Goal: Task Accomplishment & Management: Use online tool/utility

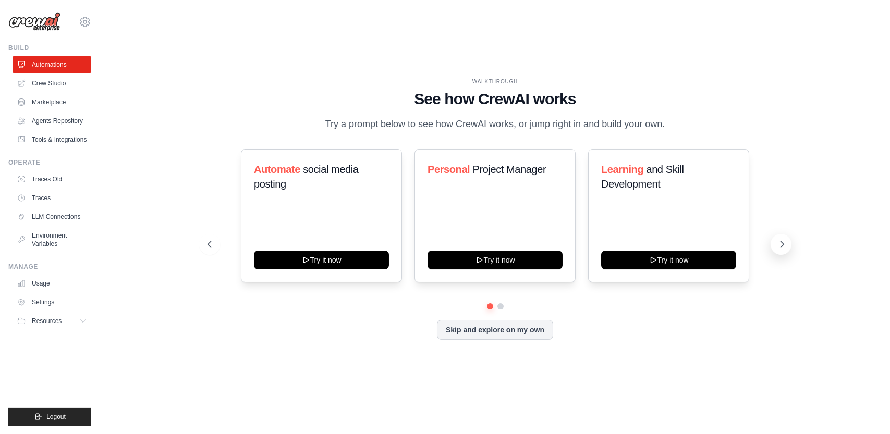
click at [781, 250] on icon at bounding box center [782, 244] width 10 height 10
click at [50, 79] on link "Crew Studio" at bounding box center [53, 83] width 79 height 17
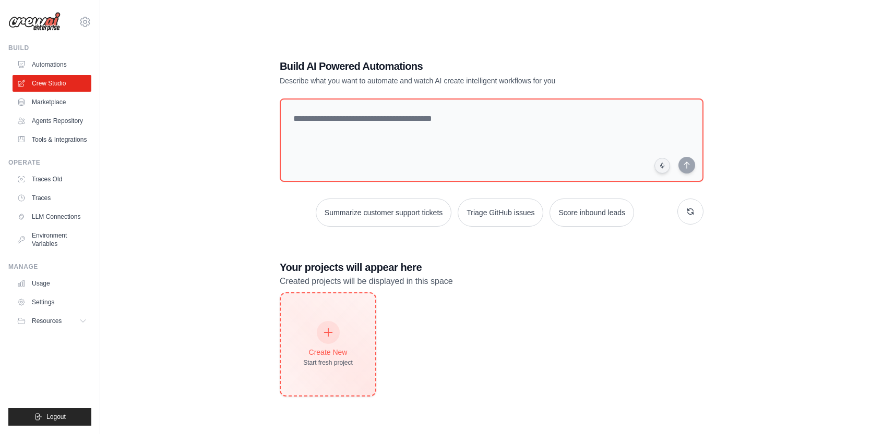
click at [332, 325] on div at bounding box center [328, 332] width 23 height 23
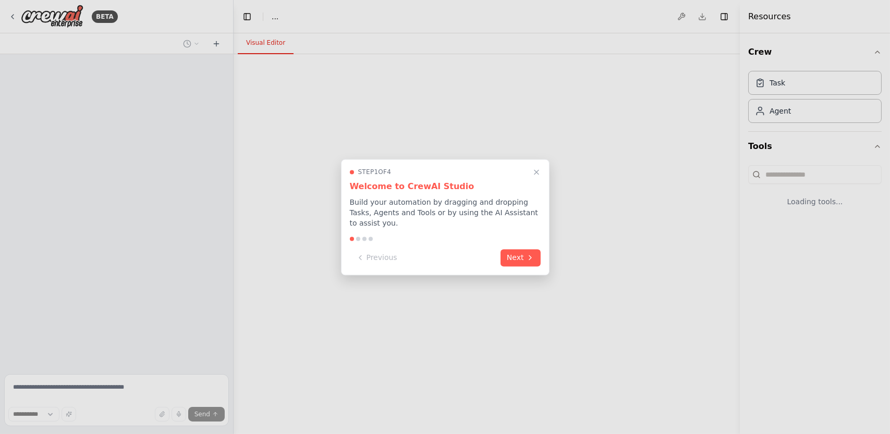
select select "****"
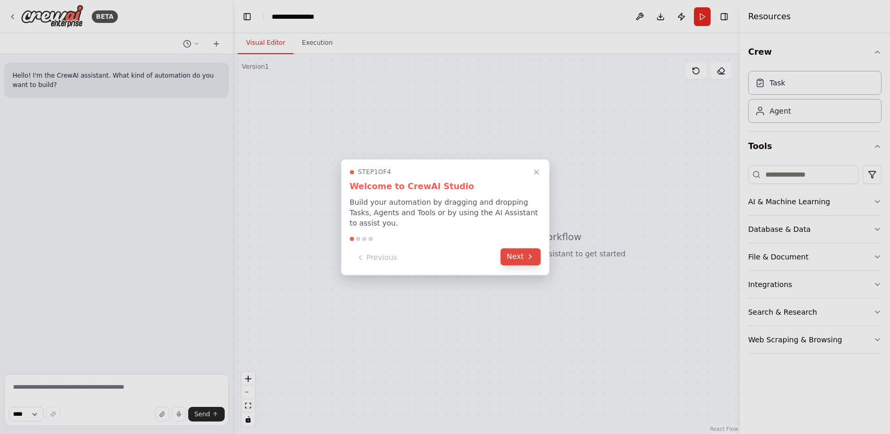
click at [527, 253] on icon at bounding box center [530, 257] width 8 height 8
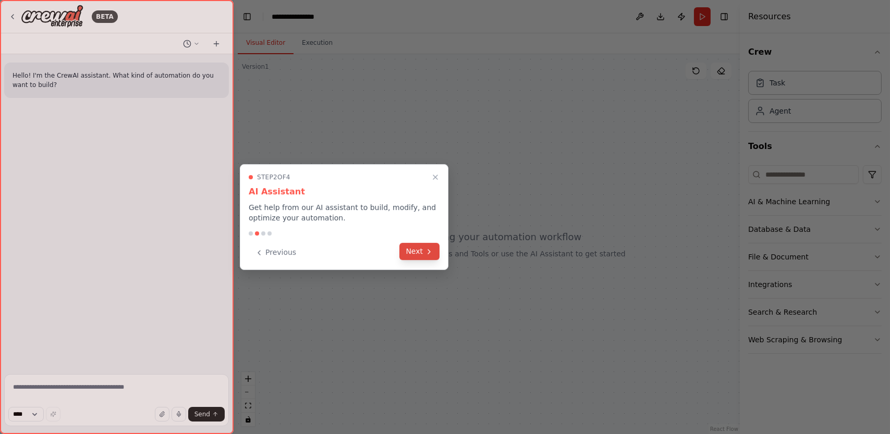
click at [426, 252] on icon at bounding box center [429, 252] width 8 height 8
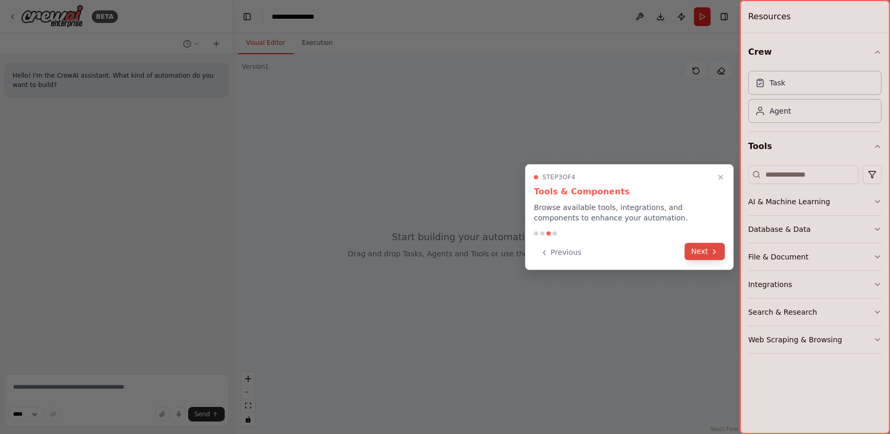
click at [711, 250] on icon at bounding box center [714, 252] width 8 height 8
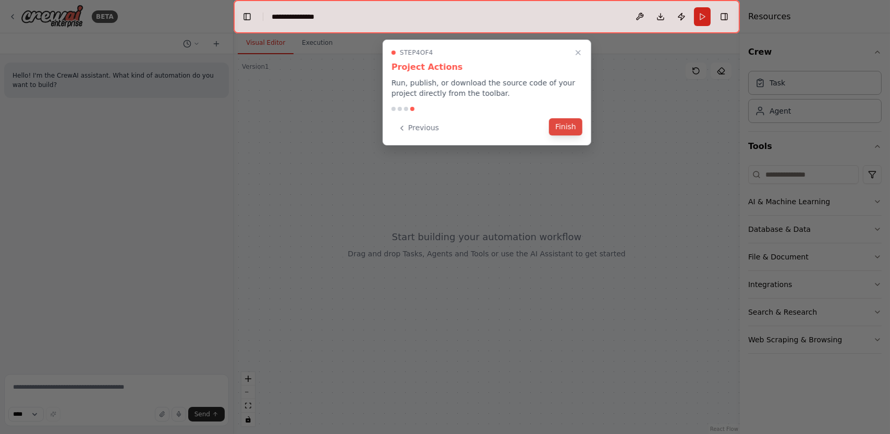
click at [573, 122] on button "Finish" at bounding box center [565, 126] width 33 height 17
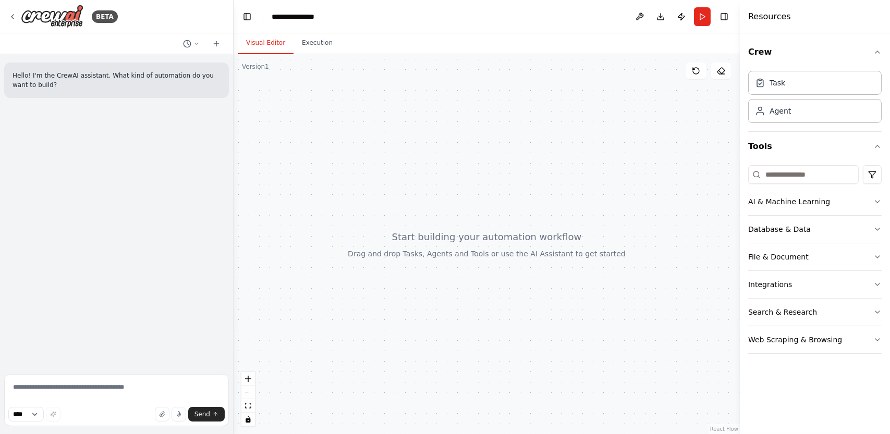
click at [515, 19] on header "**********" at bounding box center [487, 16] width 506 height 33
click at [511, 23] on header "**********" at bounding box center [487, 16] width 506 height 33
click at [319, 11] on div "**********" at bounding box center [298, 16] width 52 height 10
click at [322, 16] on div "**********" at bounding box center [311, 16] width 78 height 10
click at [148, 86] on p "Hello! I'm the CrewAI assistant. What kind of automation do you want to build?" at bounding box center [117, 80] width 208 height 19
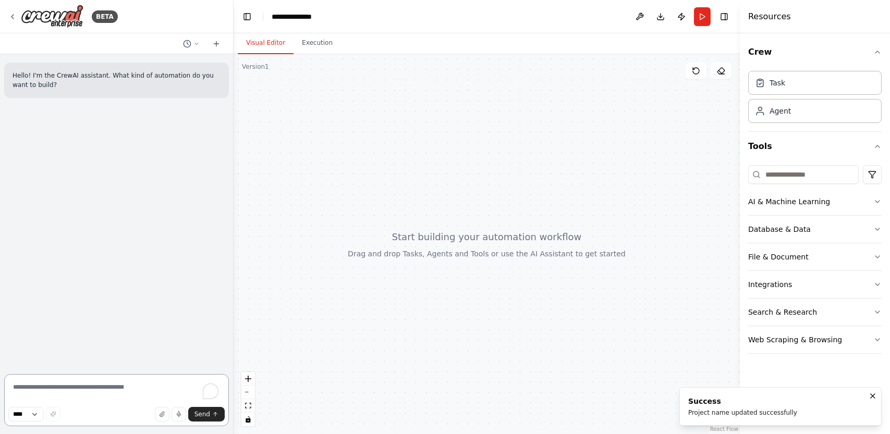
click at [100, 392] on textarea "To enrich screen reader interactions, please activate Accessibility in Grammarl…" at bounding box center [116, 401] width 225 height 52
click at [117, 387] on textarea "To enrich screen reader interactions, please activate Accessibility in Grammarl…" at bounding box center [116, 401] width 225 height 52
paste textarea "**********"
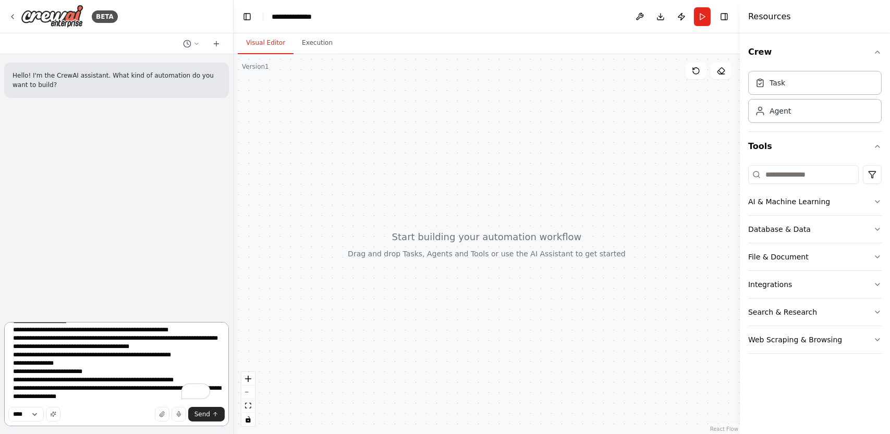
scroll to position [230, 0]
type textarea "**********"
click at [201, 418] on span "Send" at bounding box center [203, 415] width 16 height 8
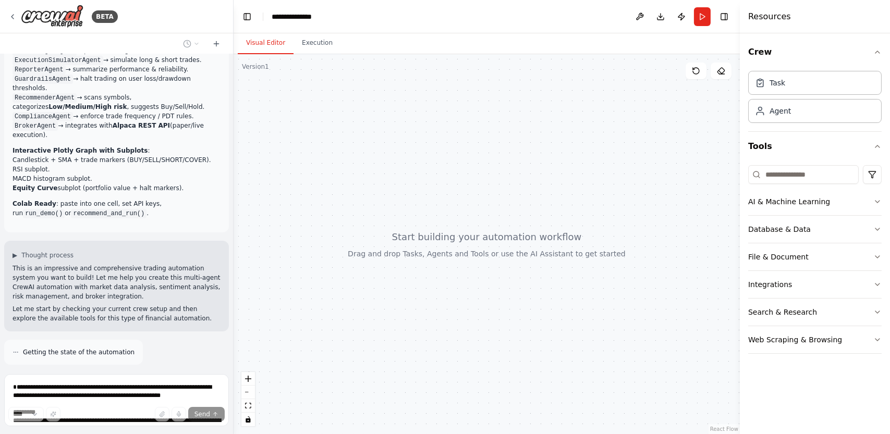
scroll to position [296, 0]
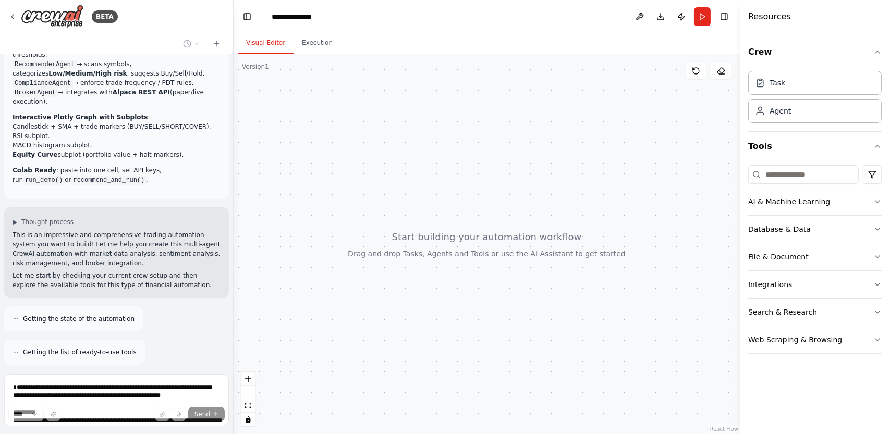
click at [890, 333] on div "Crew Task Agent Tools AI & Machine Learning Database & Data File & Document Int…" at bounding box center [815, 233] width 150 height 401
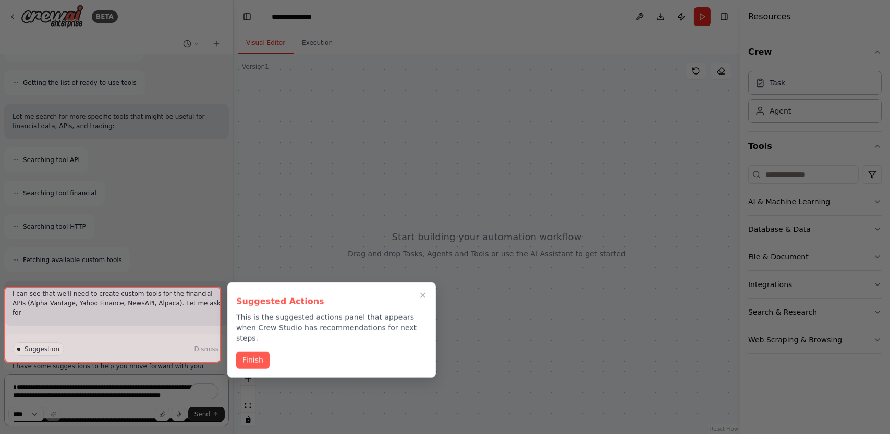
scroll to position [576, 0]
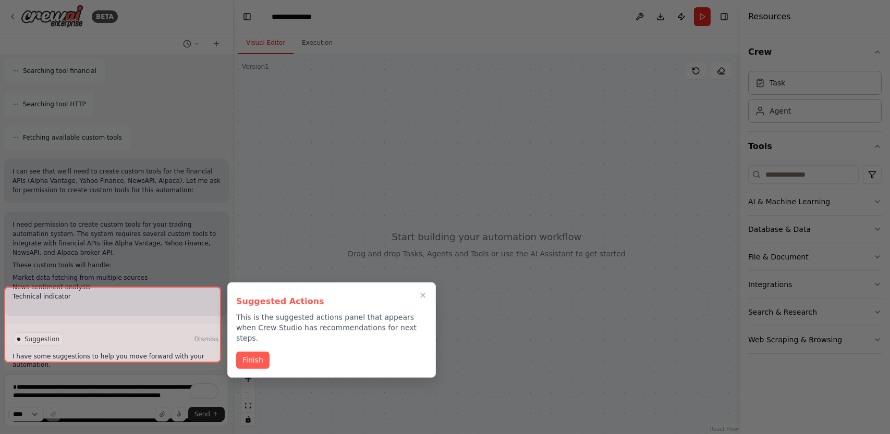
click at [196, 345] on div at bounding box center [112, 325] width 217 height 76
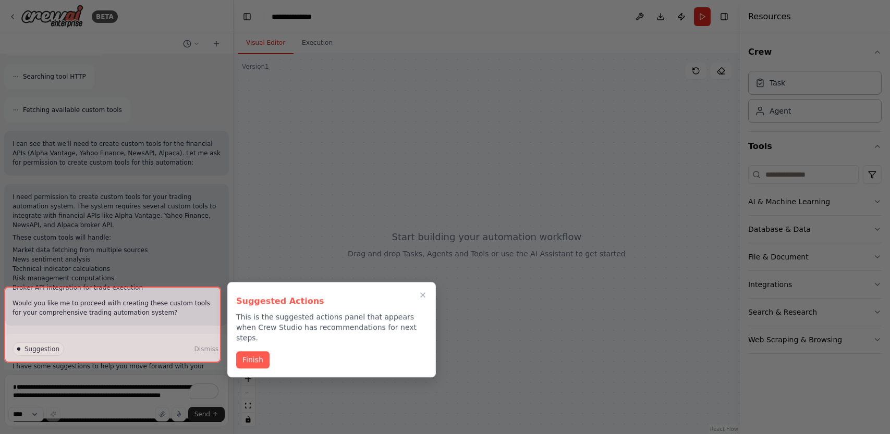
scroll to position [726, 0]
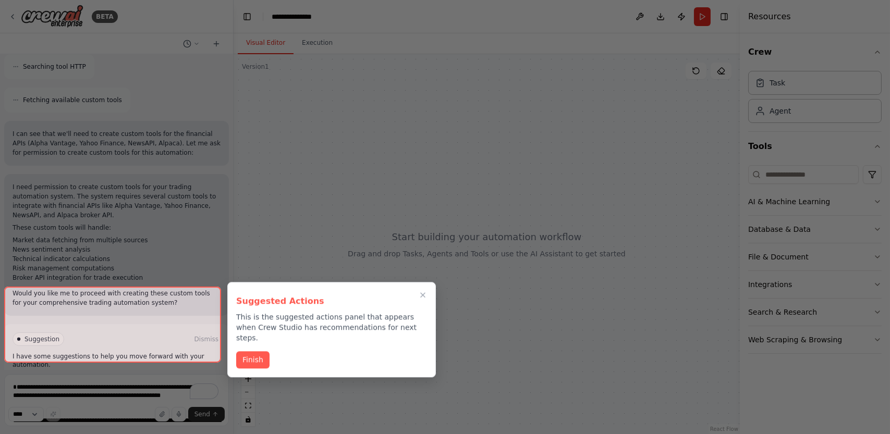
click at [182, 351] on div at bounding box center [112, 325] width 217 height 76
click at [253, 356] on button "Finish" at bounding box center [252, 359] width 33 height 17
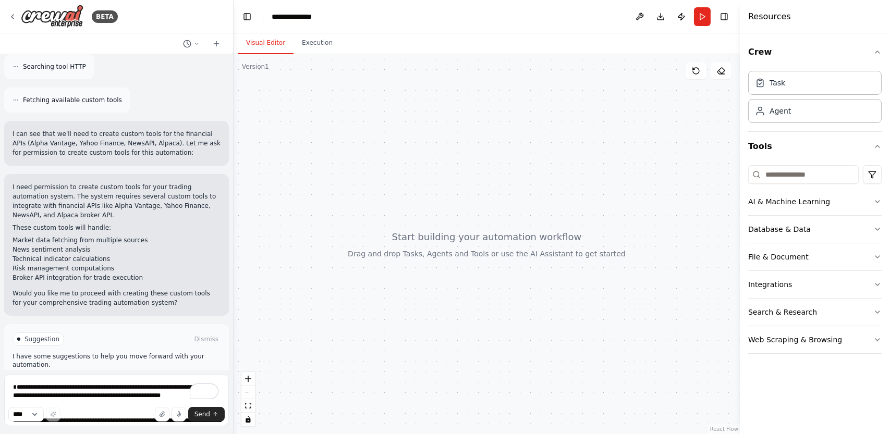
click at [189, 376] on button "Enable coding skills" at bounding box center [117, 384] width 208 height 17
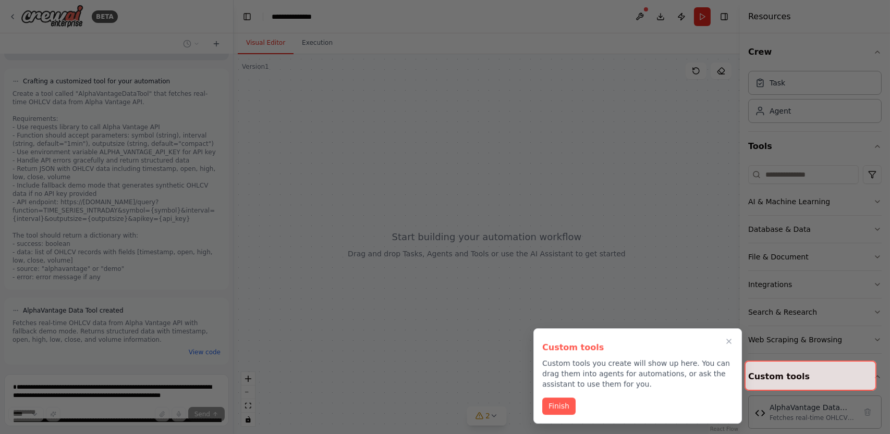
scroll to position [1321, 0]
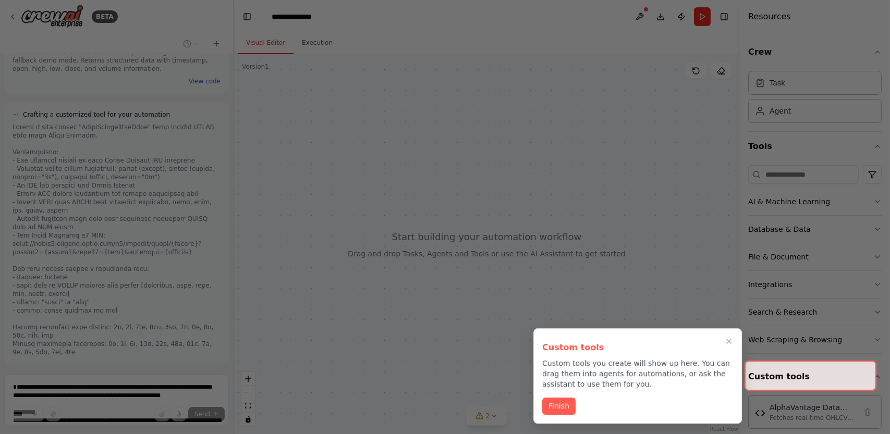
click at [799, 376] on div at bounding box center [811, 376] width 132 height 30
click at [557, 407] on button "Finish" at bounding box center [558, 405] width 33 height 17
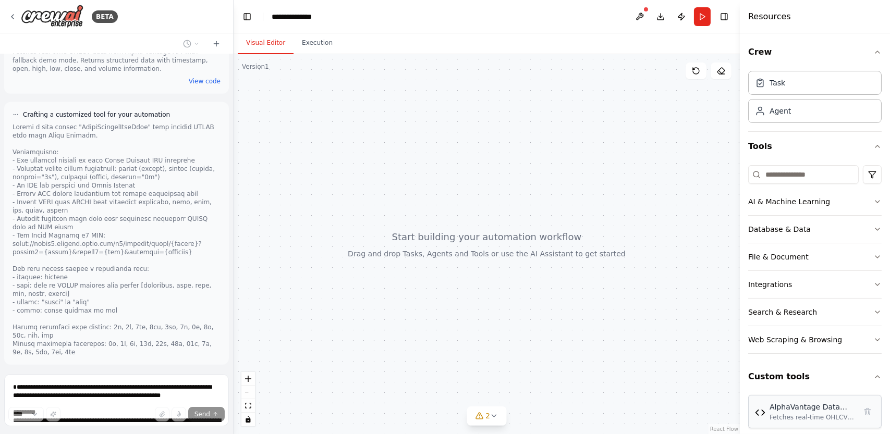
click at [774, 418] on div "Fetches real-time OHLCV data from Alpha Vantage API with fallback demo mode. Re…" at bounding box center [813, 418] width 87 height 8
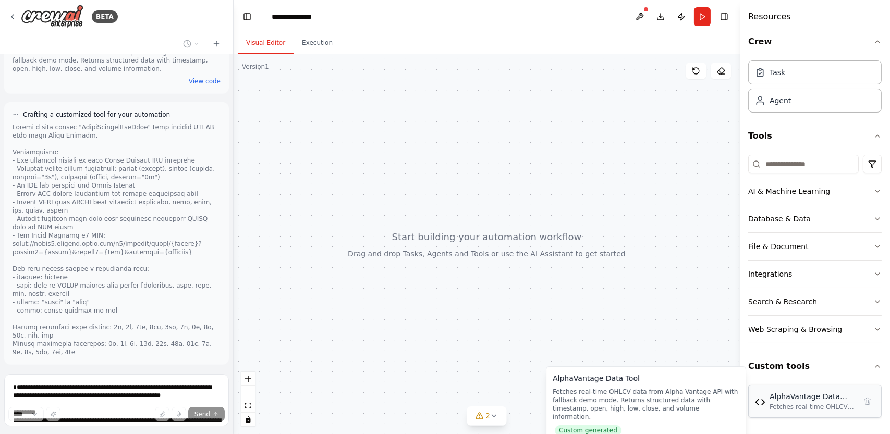
click at [764, 407] on div "AlphaVantage Data Tool Fetches real-time OHLCV data from Alpha Vantage API with…" at bounding box center [815, 402] width 120 height 20
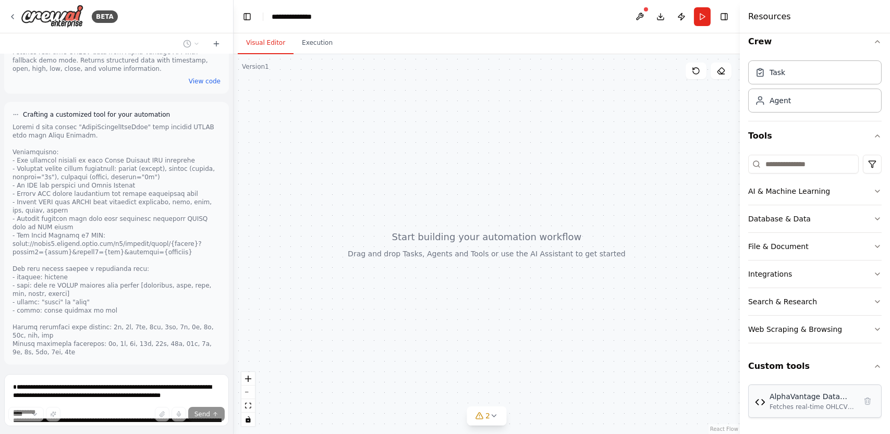
click at [764, 407] on div "AlphaVantage Data Tool Fetches real-time OHLCV data from Alpha Vantage API with…" at bounding box center [815, 402] width 120 height 20
click at [759, 400] on img at bounding box center [760, 402] width 10 height 10
click at [790, 399] on div "AlphaVantage Data Tool" at bounding box center [813, 397] width 87 height 10
click at [807, 405] on div "Fetches real-time OHLCV data from Alpha Vantage API with fallback demo mode. Re…" at bounding box center [813, 407] width 87 height 8
click at [787, 398] on div "AlphaVantage Data Tool" at bounding box center [813, 397] width 87 height 10
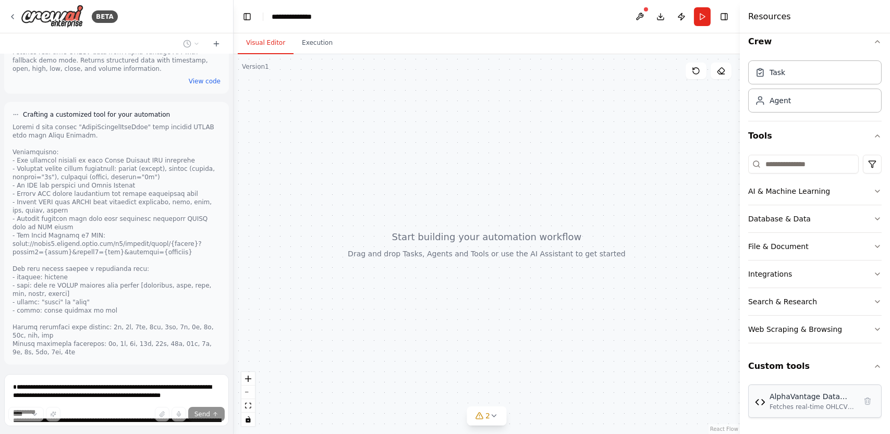
click at [784, 397] on div "AlphaVantage Data Tool" at bounding box center [813, 397] width 87 height 10
click at [769, 399] on div "AlphaVantage Data Tool Fetches real-time OHLCV data from Alpha Vantage API with…" at bounding box center [815, 402] width 120 height 20
click at [761, 397] on img at bounding box center [760, 402] width 10 height 10
click at [776, 394] on div "AlphaVantage Data Tool" at bounding box center [813, 397] width 87 height 10
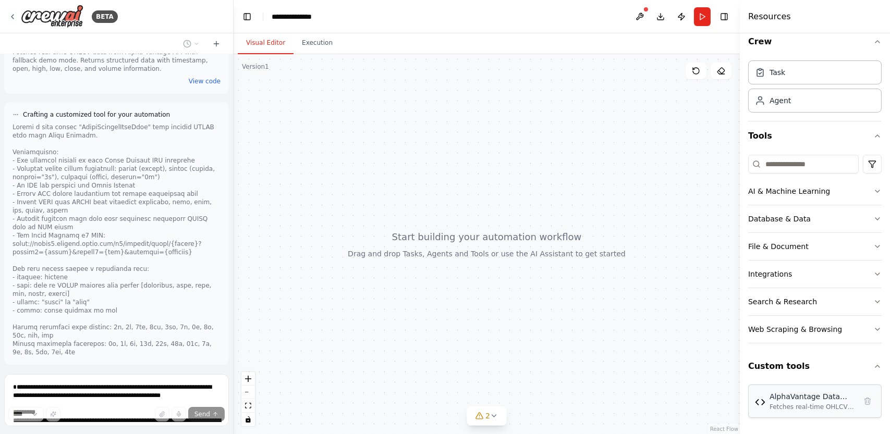
click at [776, 394] on div "AlphaVantage Data Tool" at bounding box center [813, 397] width 87 height 10
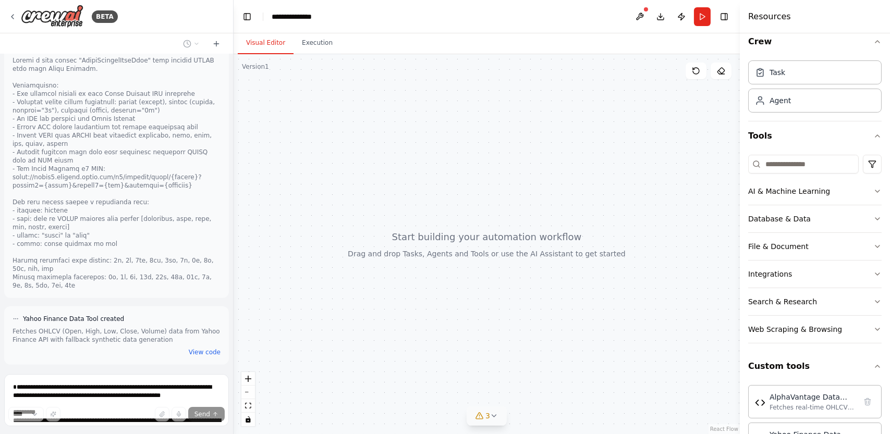
click at [488, 418] on span "3" at bounding box center [488, 416] width 5 height 10
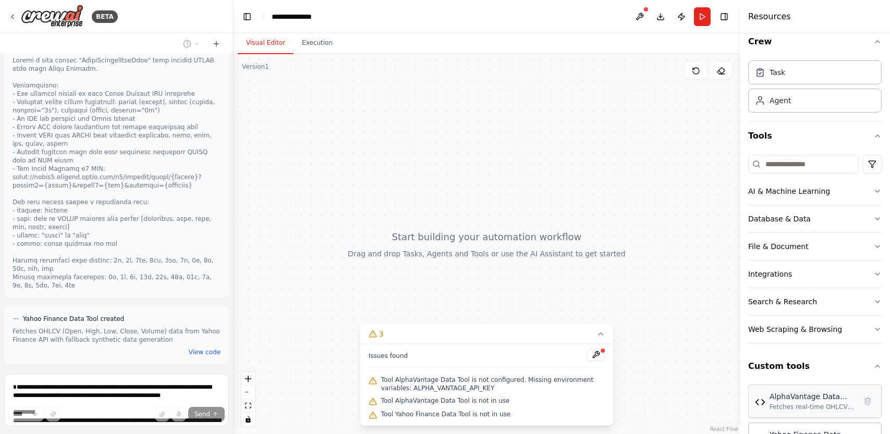
click at [796, 400] on div "AlphaVantage Data Tool" at bounding box center [813, 397] width 87 height 10
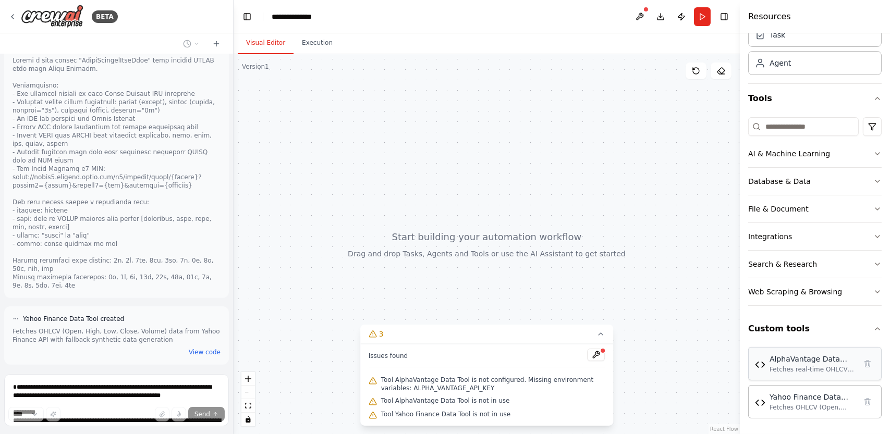
scroll to position [1709, 0]
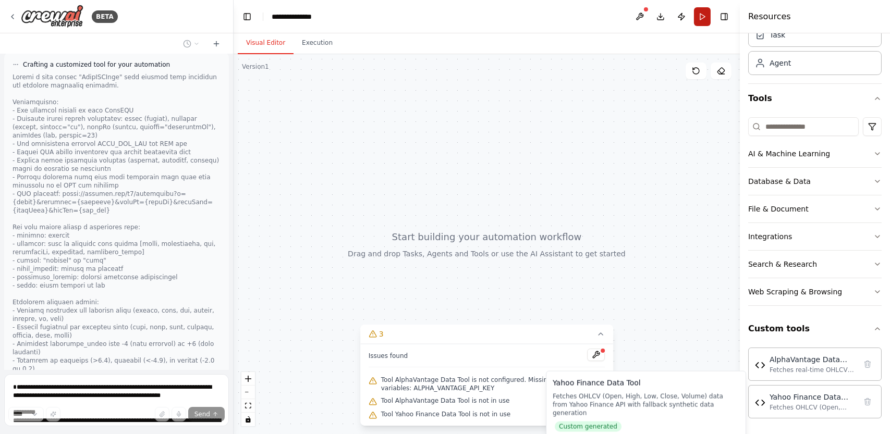
click at [704, 13] on button "Run" at bounding box center [702, 16] width 17 height 19
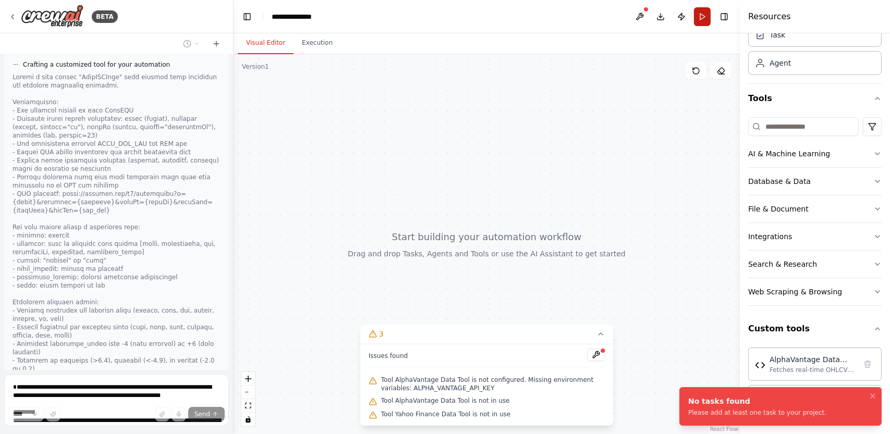
click at [776, 394] on li "No tasks found Please add at least one task to your project." at bounding box center [781, 407] width 202 height 39
click at [755, 402] on div "No tasks found" at bounding box center [758, 401] width 138 height 10
click at [825, 65] on div "Agent" at bounding box center [815, 63] width 134 height 24
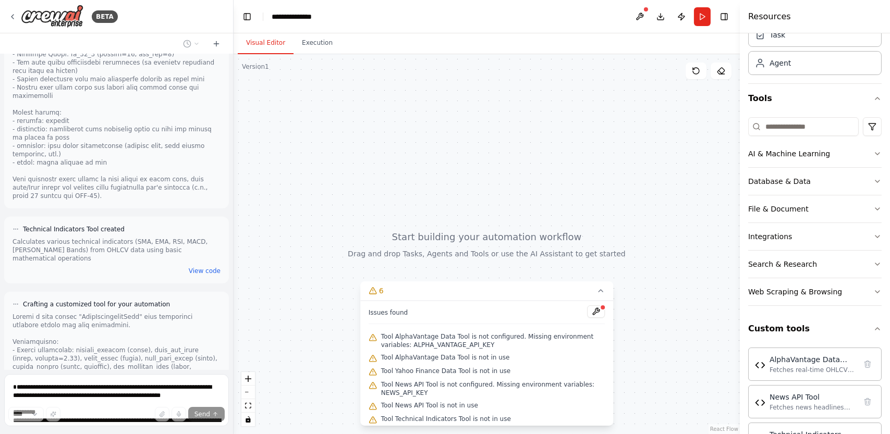
scroll to position [2278, 0]
click at [207, 267] on button "View code" at bounding box center [205, 271] width 32 height 8
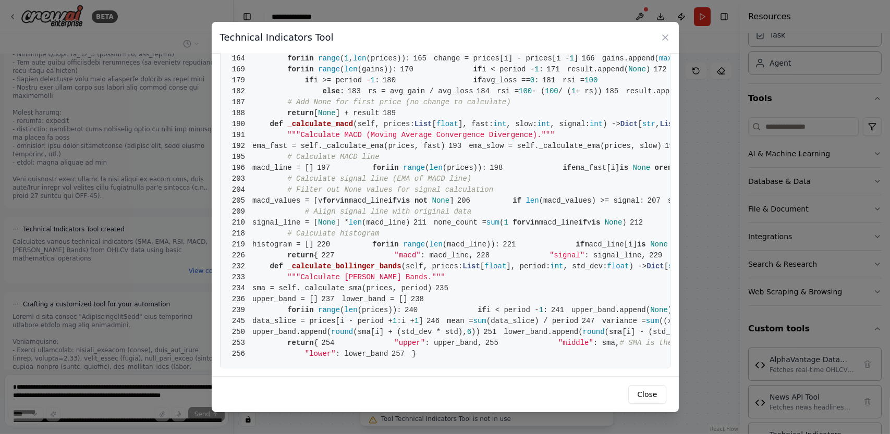
scroll to position [2533, 0]
click at [663, 37] on icon at bounding box center [665, 37] width 10 height 10
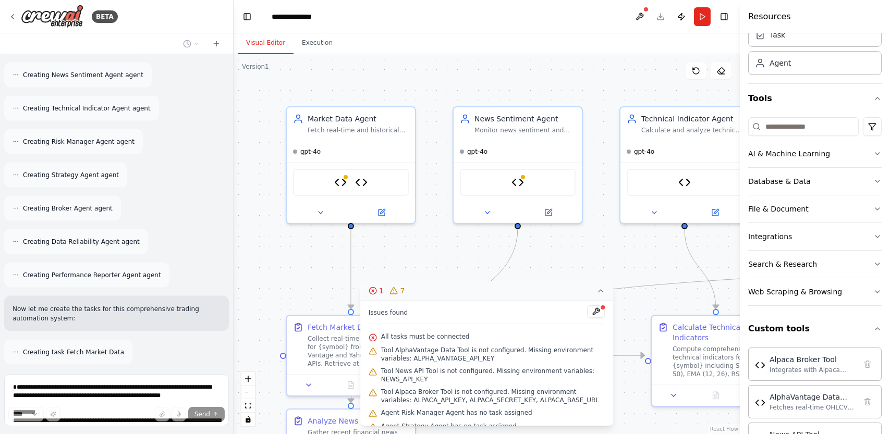
scroll to position [3649, 0]
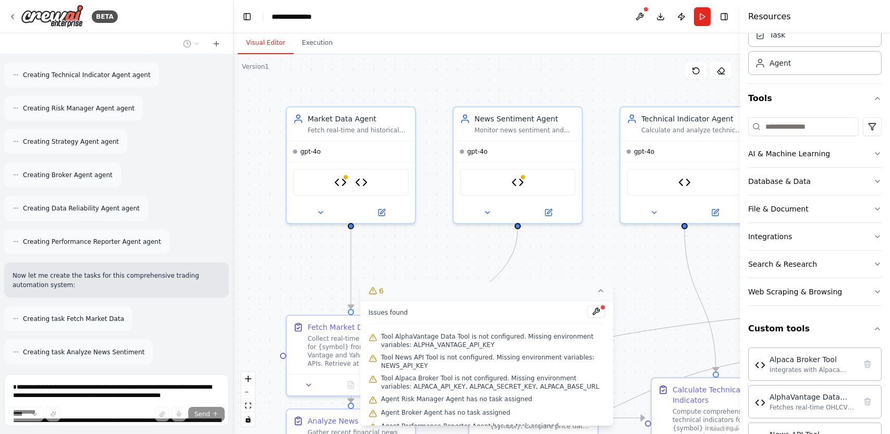
click at [604, 291] on icon at bounding box center [601, 291] width 8 height 8
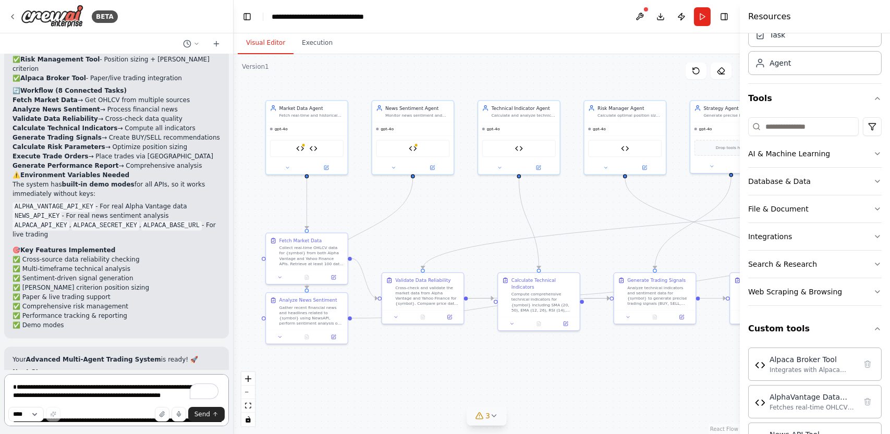
scroll to position [4519, 0]
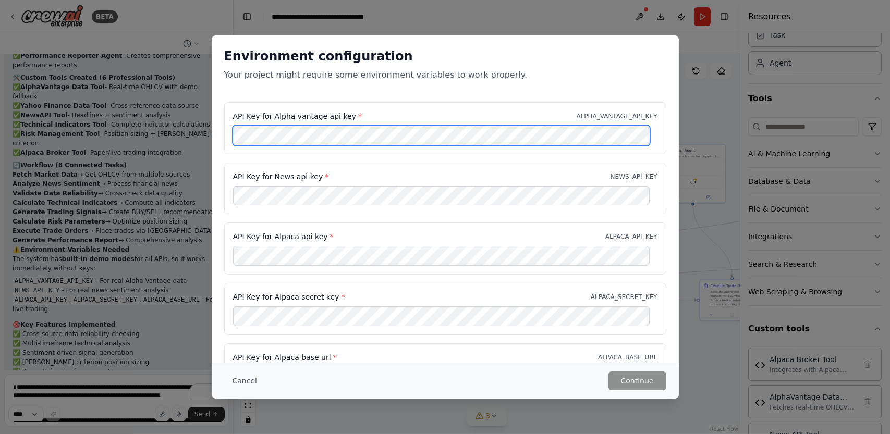
scroll to position [44, 0]
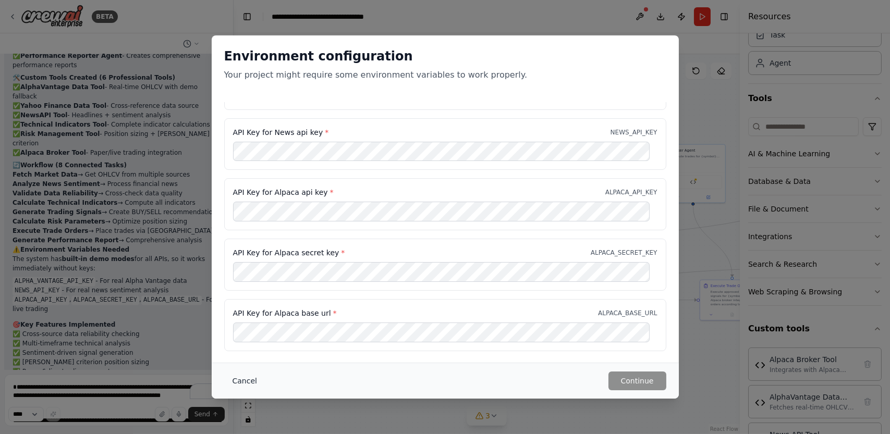
click at [248, 380] on button "Cancel" at bounding box center [244, 381] width 41 height 19
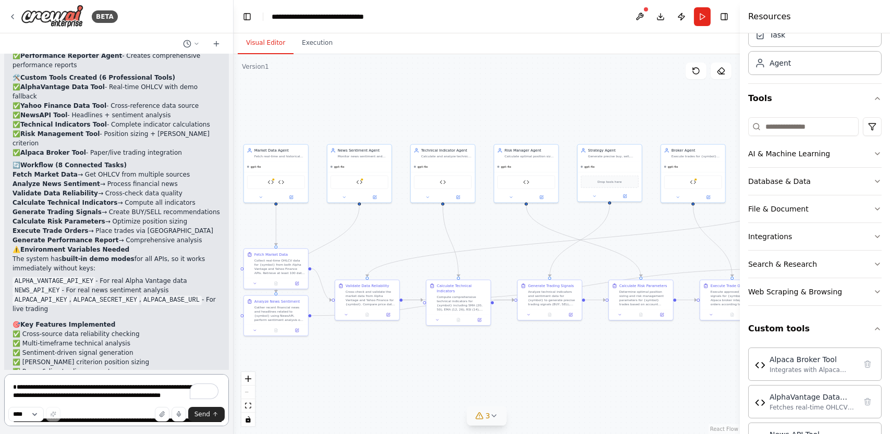
click at [134, 389] on textarea "To enrich screen reader interactions, please activate Accessibility in Grammarl…" at bounding box center [116, 401] width 225 height 52
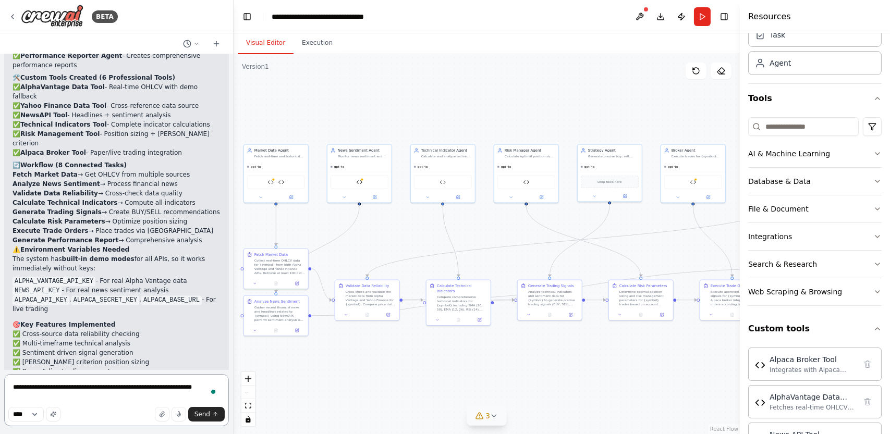
type textarea "**********"
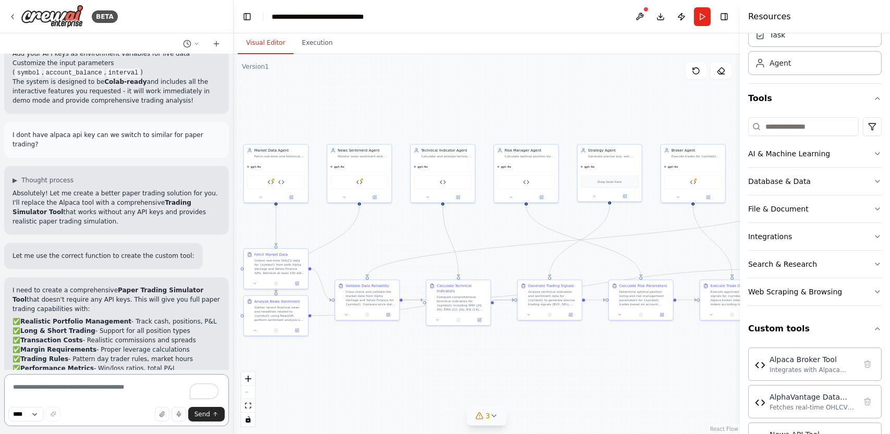
scroll to position [4878, 0]
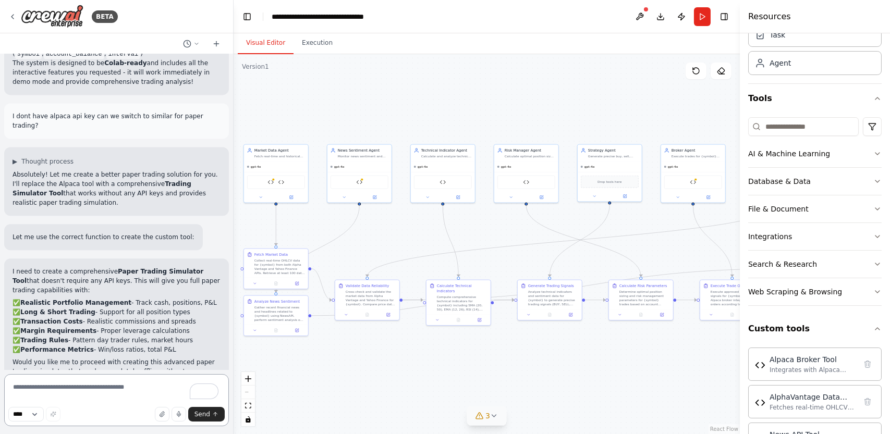
click at [95, 390] on textarea "To enrich screen reader interactions, please activate Accessibility in Grammarl…" at bounding box center [116, 401] width 225 height 52
type textarea "**********"
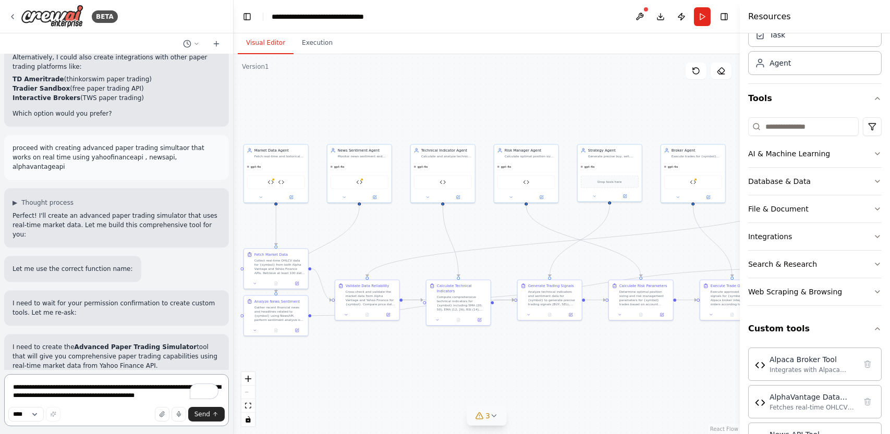
scroll to position [5224, 0]
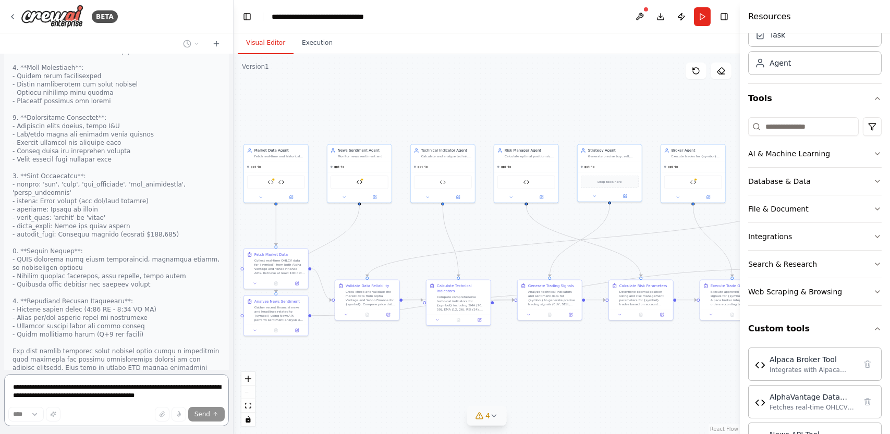
scroll to position [5975, 0]
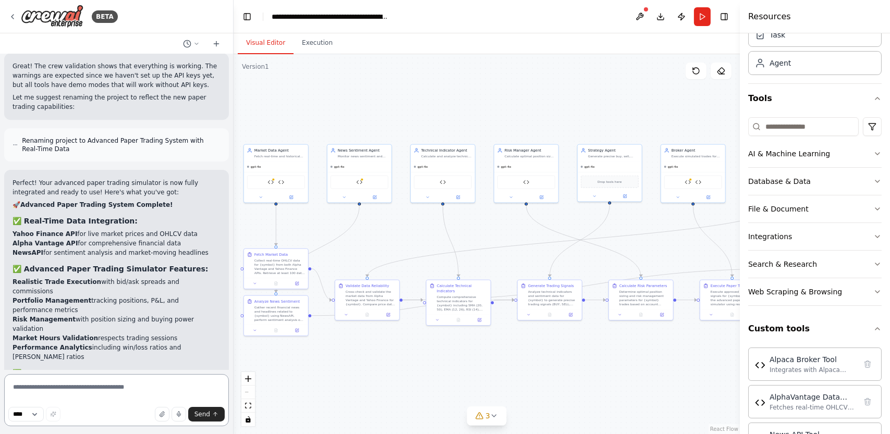
scroll to position [6948, 0]
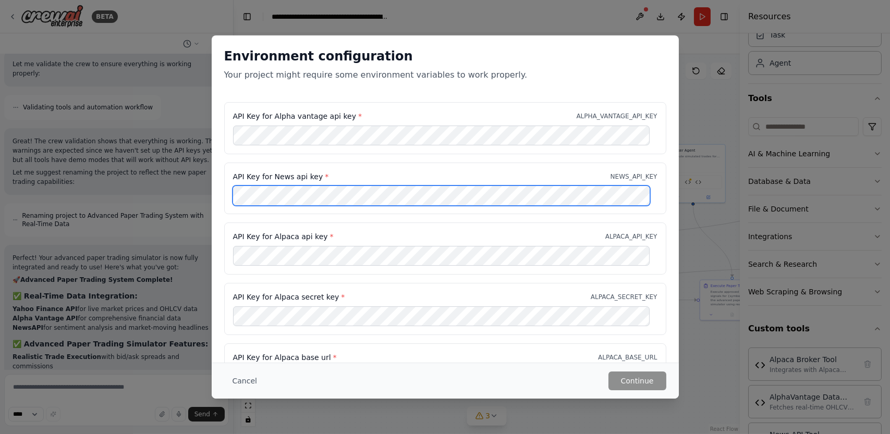
scroll to position [44, 0]
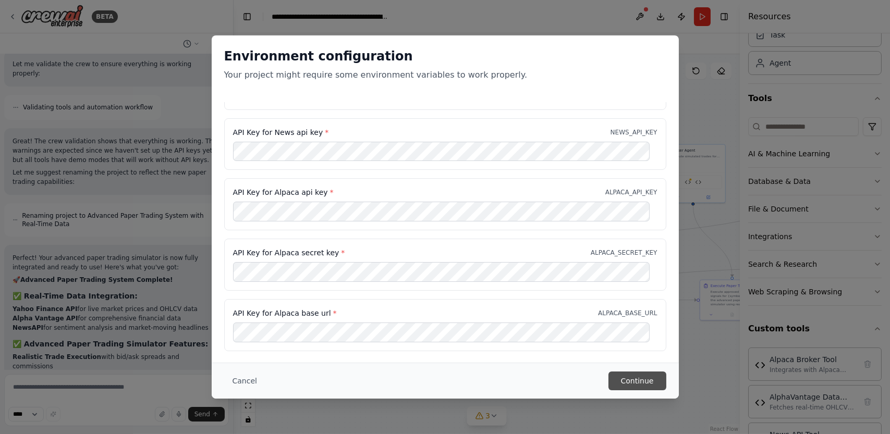
click at [618, 387] on button "Continue" at bounding box center [638, 381] width 58 height 19
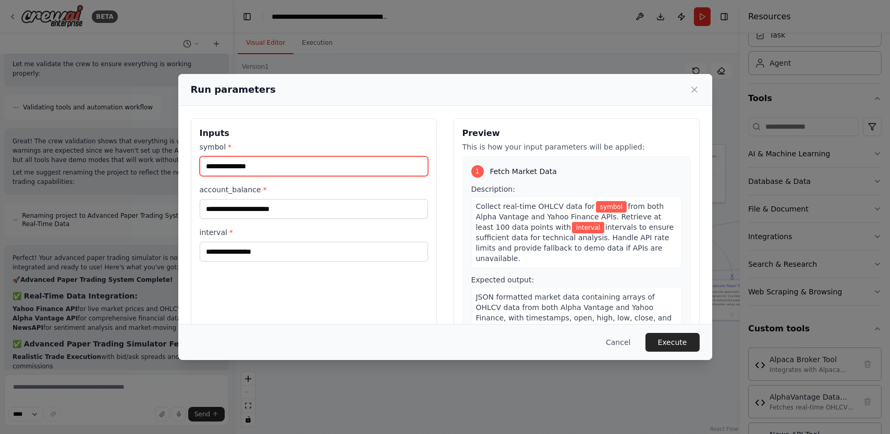
click at [387, 172] on input "symbol *" at bounding box center [314, 166] width 228 height 20
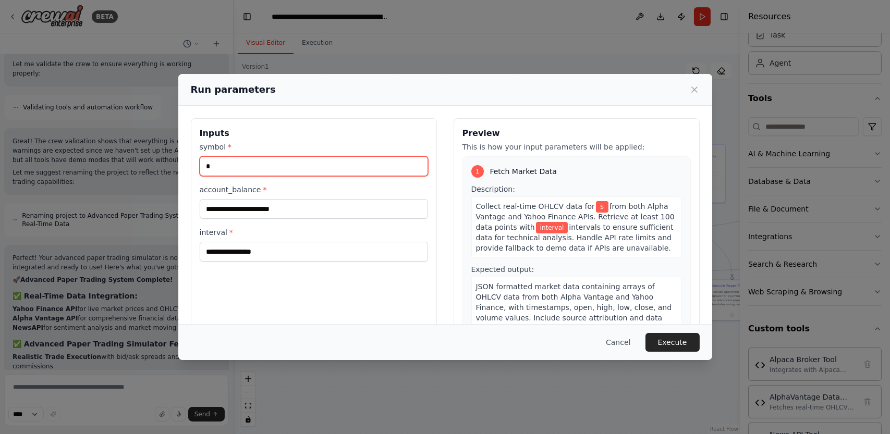
type input "*"
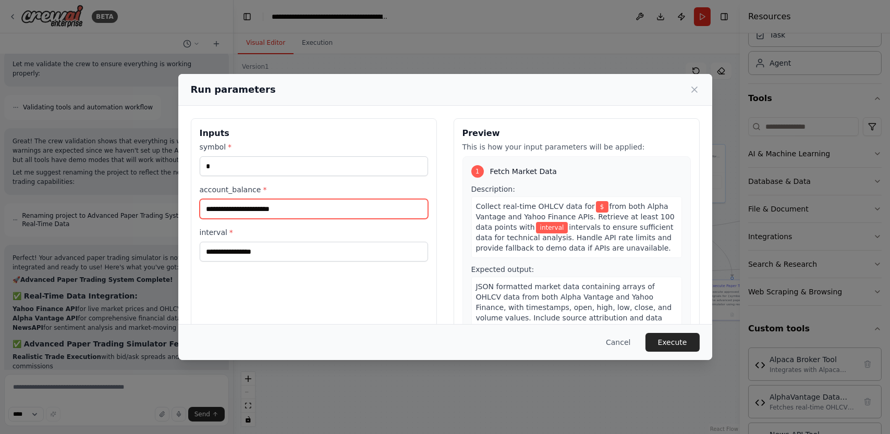
click at [390, 201] on input "account_balance *" at bounding box center [314, 209] width 228 height 20
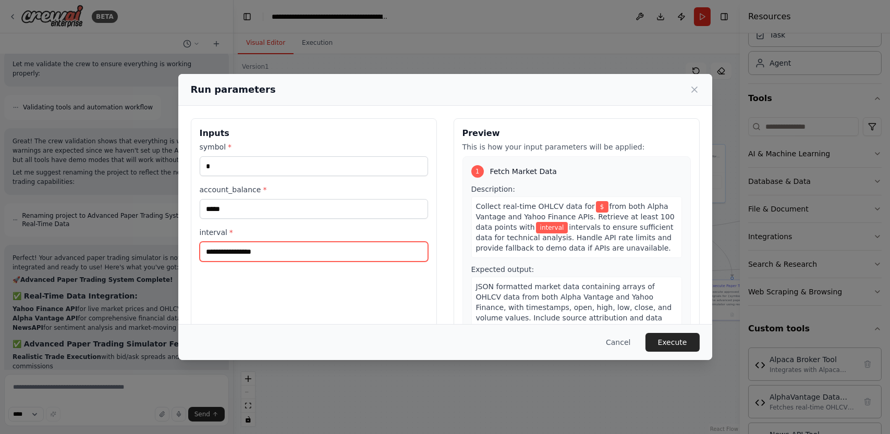
click at [366, 247] on input "interval *" at bounding box center [314, 252] width 228 height 20
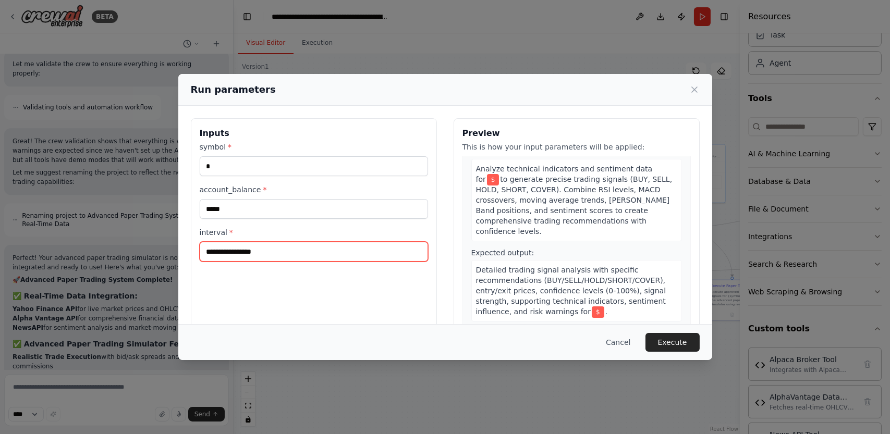
scroll to position [836, 0]
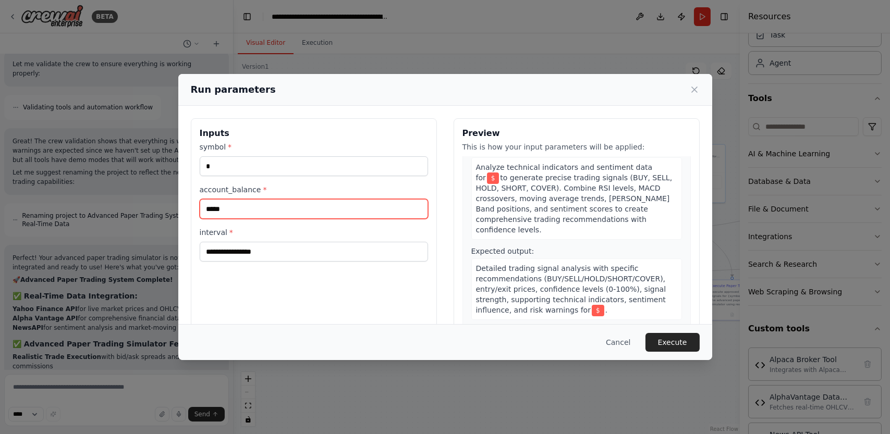
click at [391, 212] on input "*****" at bounding box center [314, 209] width 228 height 20
type input "*****"
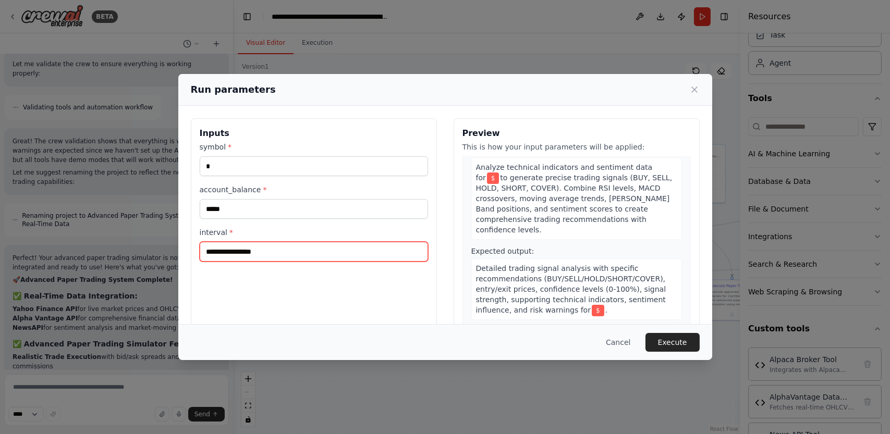
click at [369, 257] on input "interval *" at bounding box center [314, 252] width 228 height 20
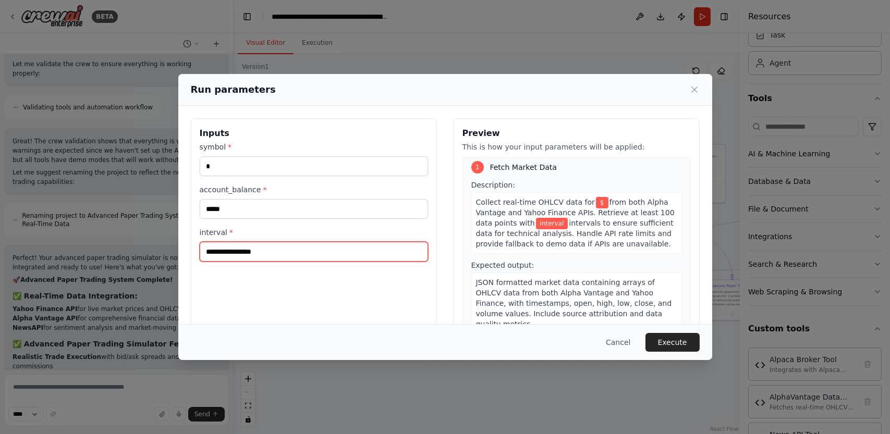
scroll to position [0, 0]
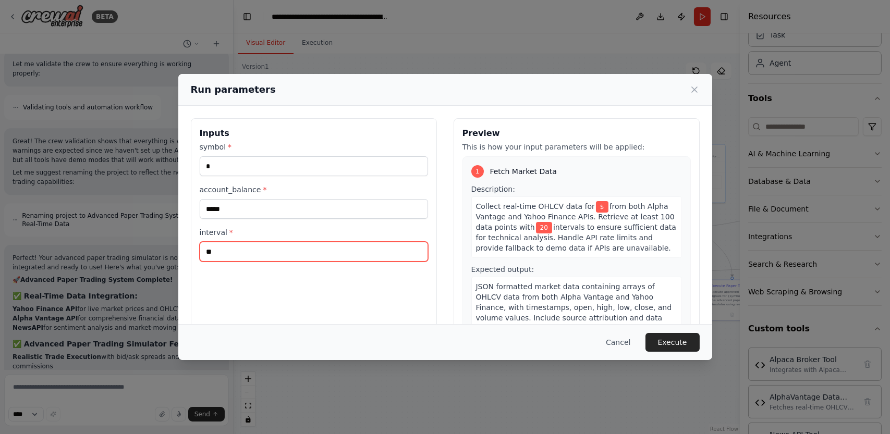
type input "*"
type input "***"
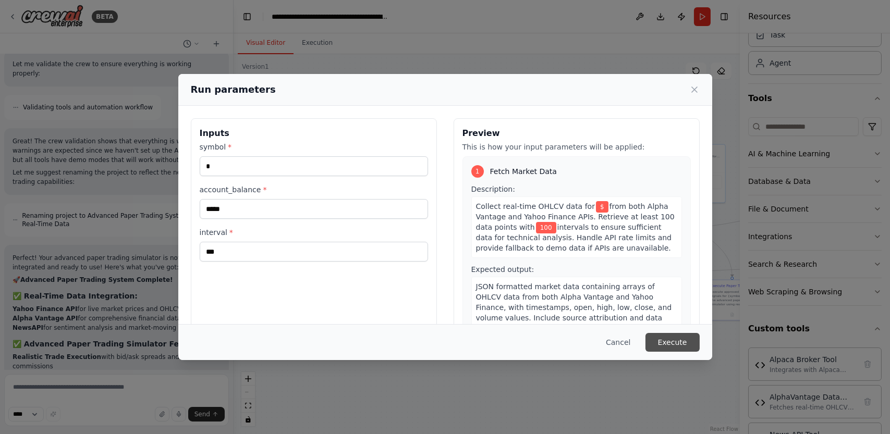
click at [671, 340] on button "Execute" at bounding box center [673, 342] width 54 height 19
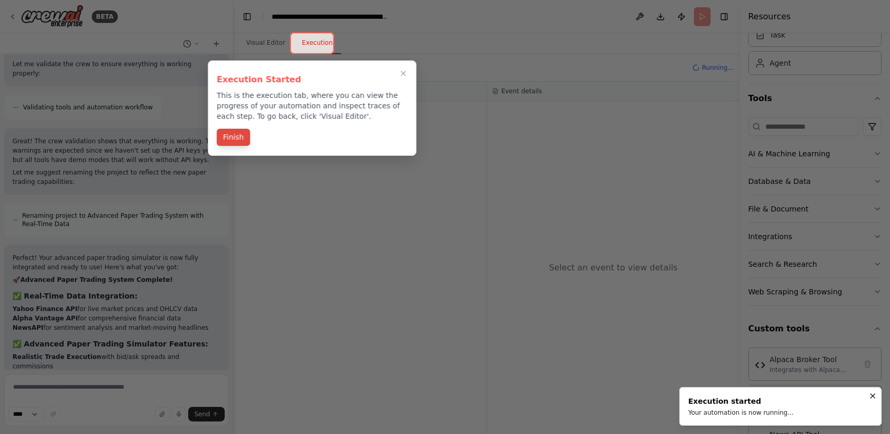
click at [234, 135] on button "Finish" at bounding box center [233, 137] width 33 height 17
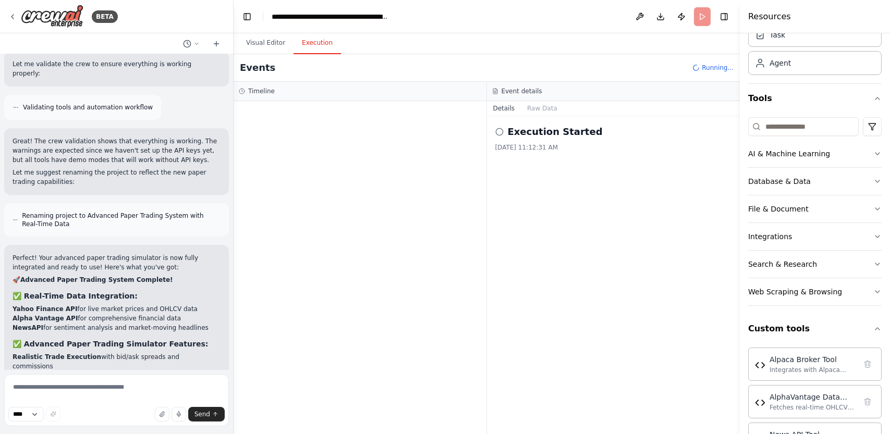
click at [499, 131] on icon at bounding box center [500, 132] width 8 height 8
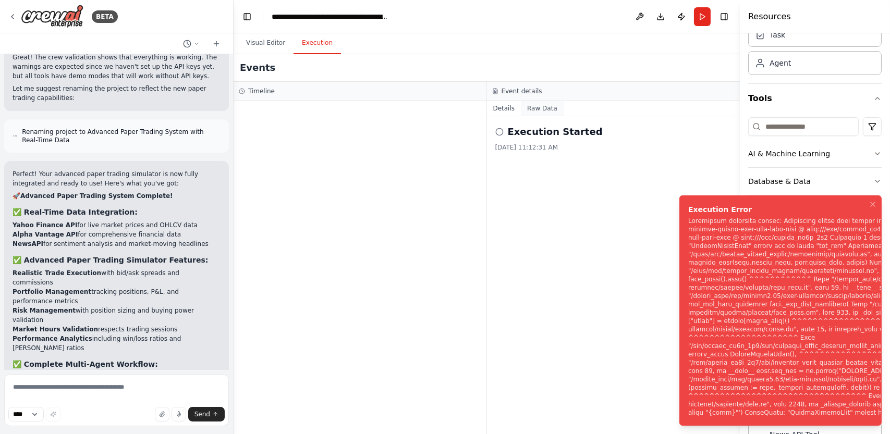
click at [550, 114] on button "Raw Data" at bounding box center [542, 108] width 43 height 15
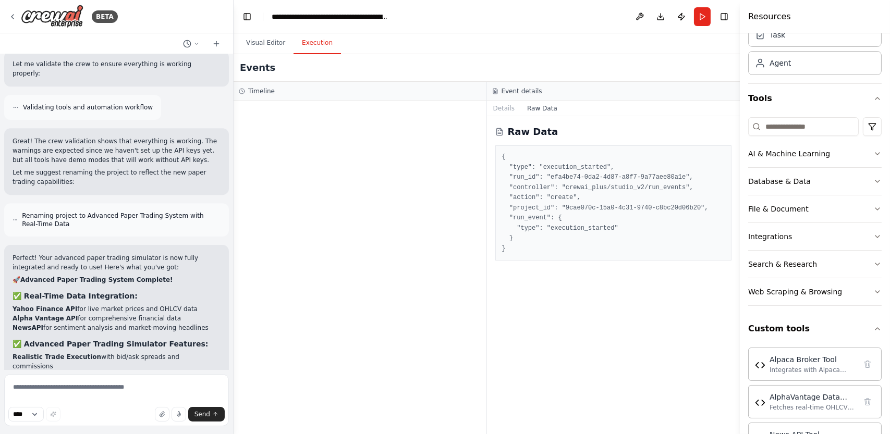
scroll to position [6900, 0]
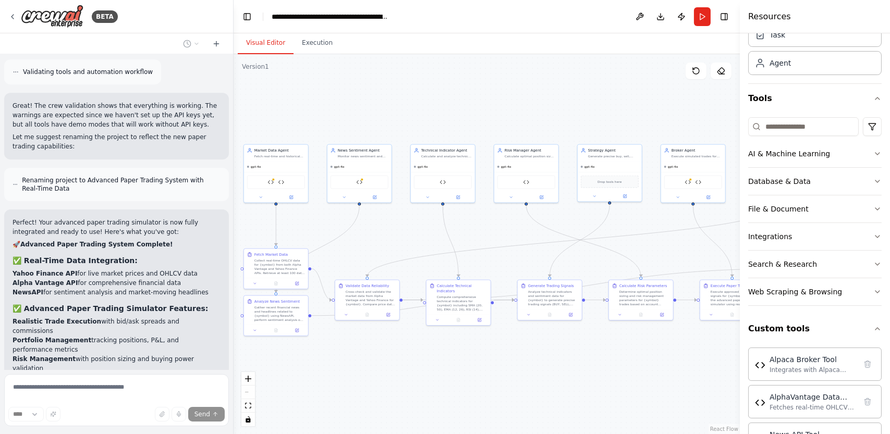
click at [280, 43] on button "Visual Editor" at bounding box center [266, 43] width 56 height 22
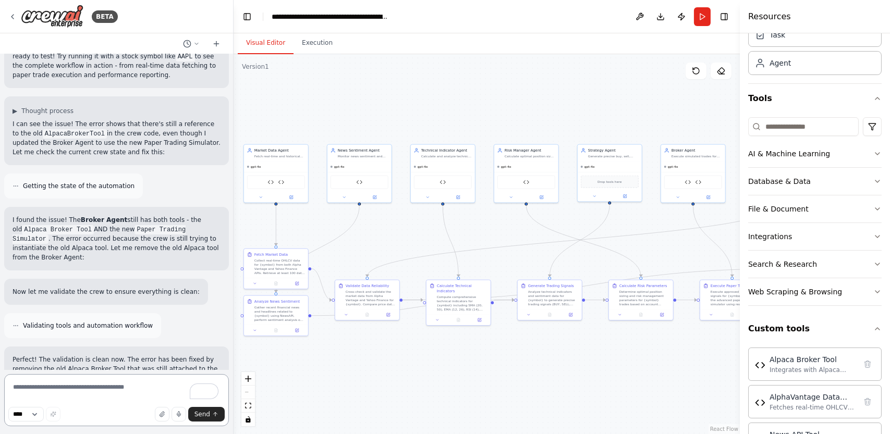
scroll to position [7471, 0]
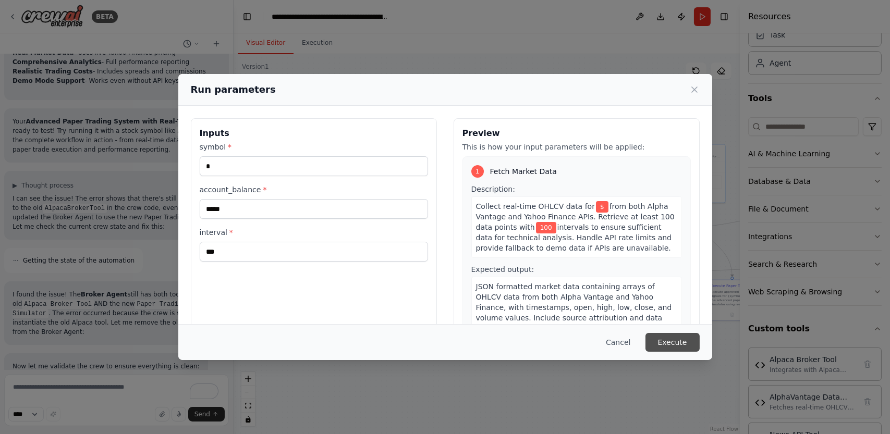
click at [685, 349] on button "Execute" at bounding box center [673, 342] width 54 height 19
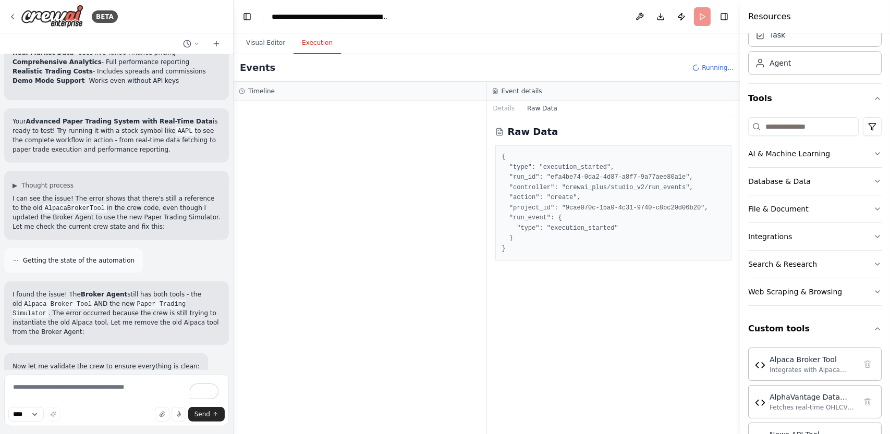
scroll to position [7471, 0]
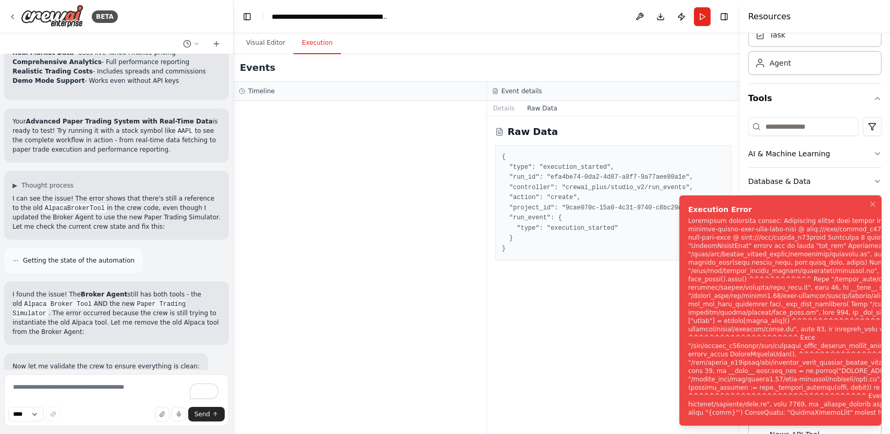
scroll to position [7422, 0]
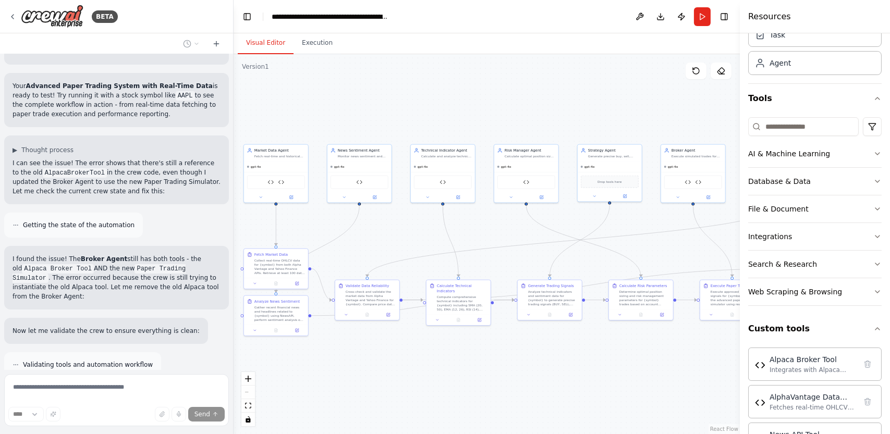
click at [259, 43] on button "Visual Editor" at bounding box center [266, 43] width 56 height 22
click at [248, 406] on icon "fit view" at bounding box center [248, 406] width 6 height 6
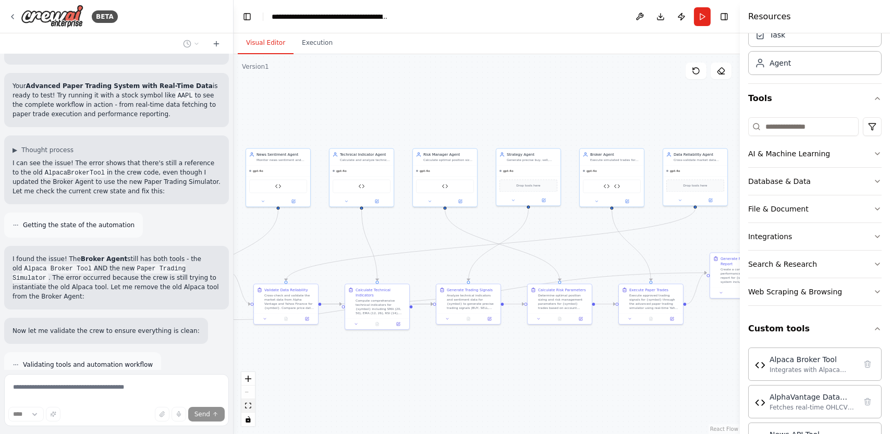
click at [248, 406] on icon "fit view" at bounding box center [248, 406] width 6 height 6
drag, startPoint x: 248, startPoint y: 406, endPoint x: 249, endPoint y: 391, distance: 15.7
click at [249, 391] on div "React Flow controls" at bounding box center [249, 399] width 14 height 54
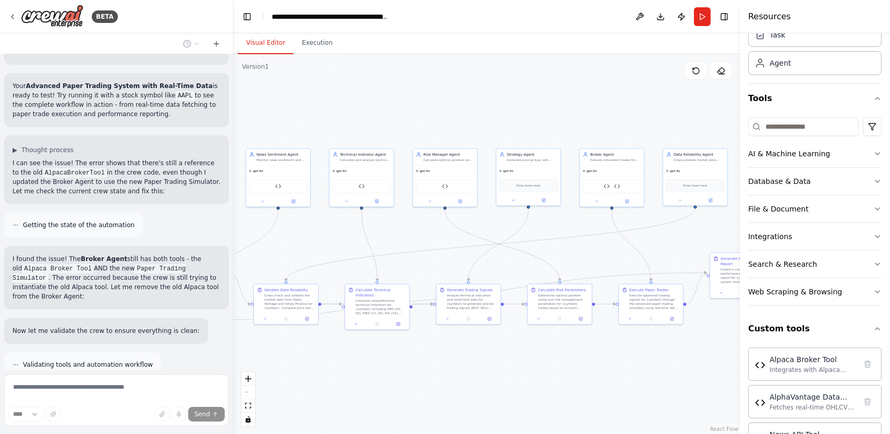
click at [249, 391] on div "React Flow controls" at bounding box center [249, 399] width 14 height 54
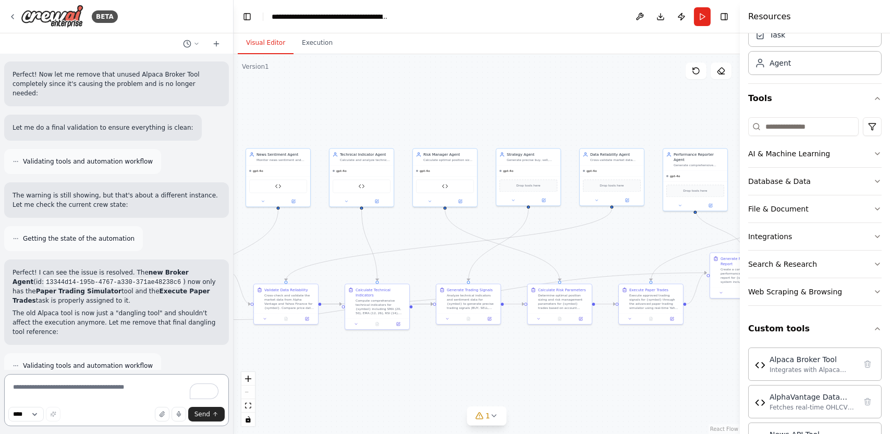
scroll to position [8530, 0]
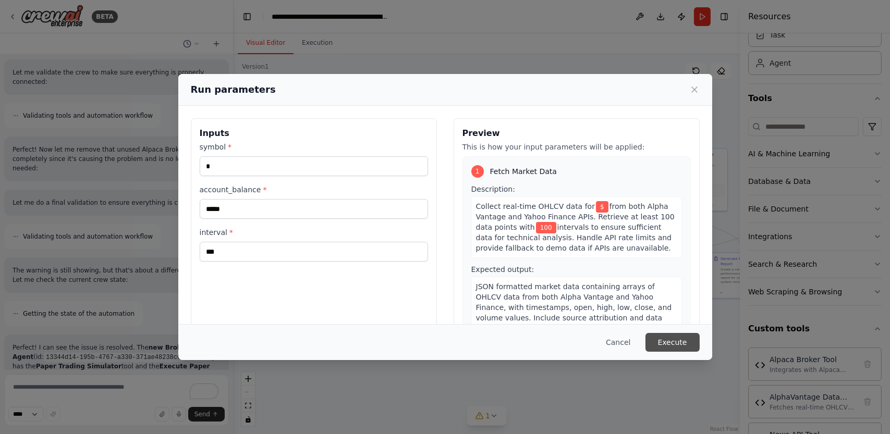
click at [688, 339] on button "Execute" at bounding box center [673, 342] width 54 height 19
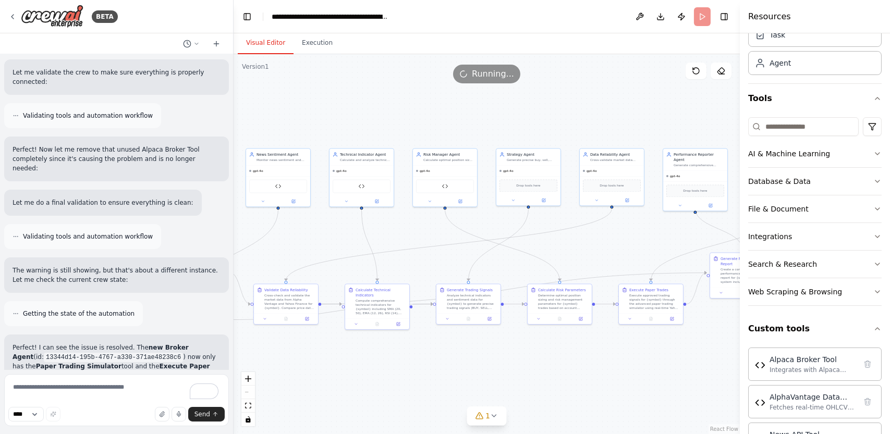
click at [251, 38] on button "Visual Editor" at bounding box center [266, 43] width 56 height 22
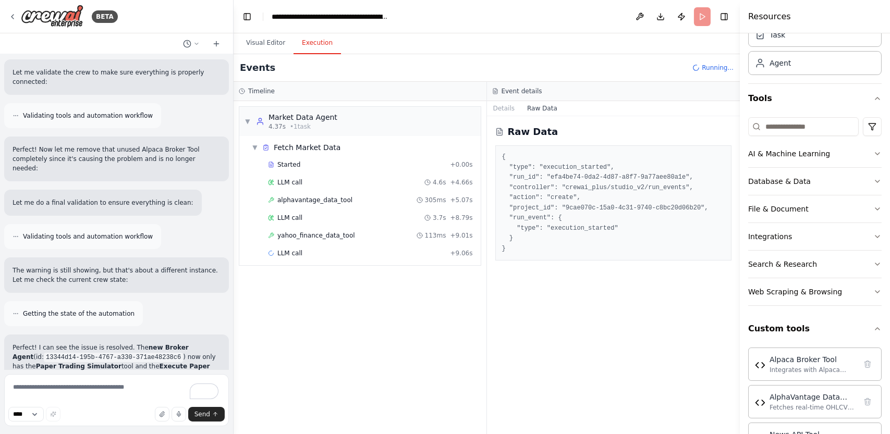
click at [319, 44] on button "Execution" at bounding box center [317, 43] width 47 height 22
click at [503, 107] on button "Details" at bounding box center [504, 108] width 34 height 15
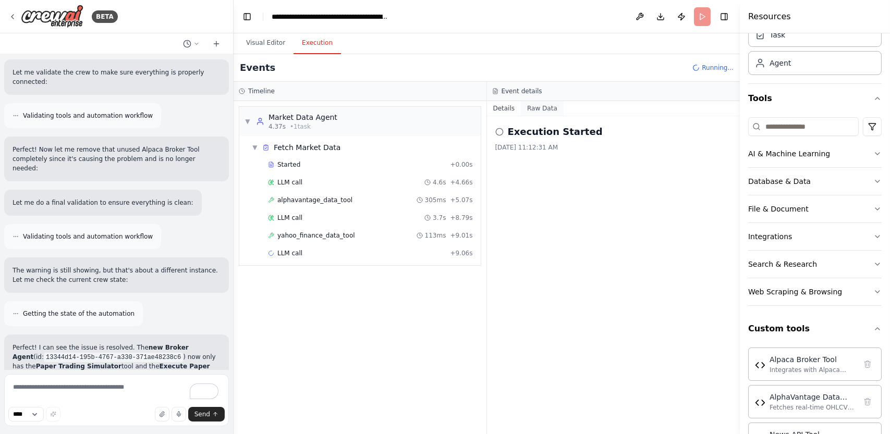
click at [536, 114] on button "Raw Data" at bounding box center [542, 108] width 43 height 15
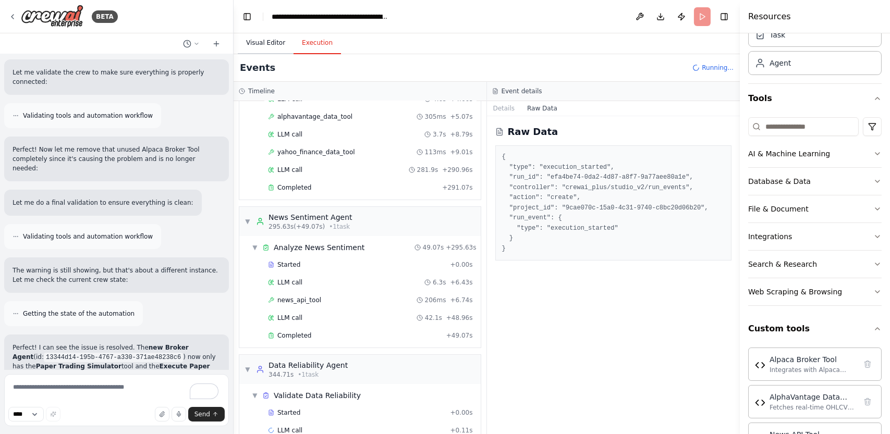
scroll to position [101, 0]
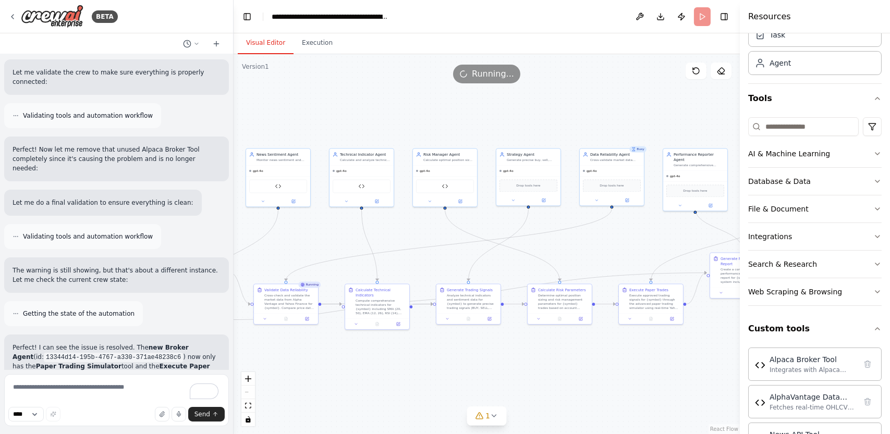
click at [255, 40] on button "Visual Editor" at bounding box center [266, 43] width 56 height 22
click at [490, 419] on icon at bounding box center [494, 416] width 8 height 8
click at [541, 371] on icon at bounding box center [545, 369] width 8 height 8
click at [249, 397] on div "React Flow controls" at bounding box center [249, 399] width 14 height 54
click at [249, 391] on div "React Flow controls" at bounding box center [249, 399] width 14 height 54
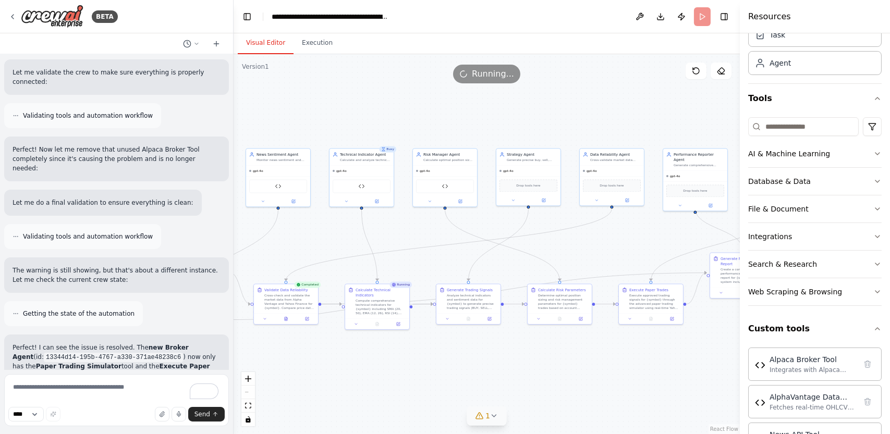
click at [247, 392] on div "React Flow controls" at bounding box center [249, 399] width 14 height 54
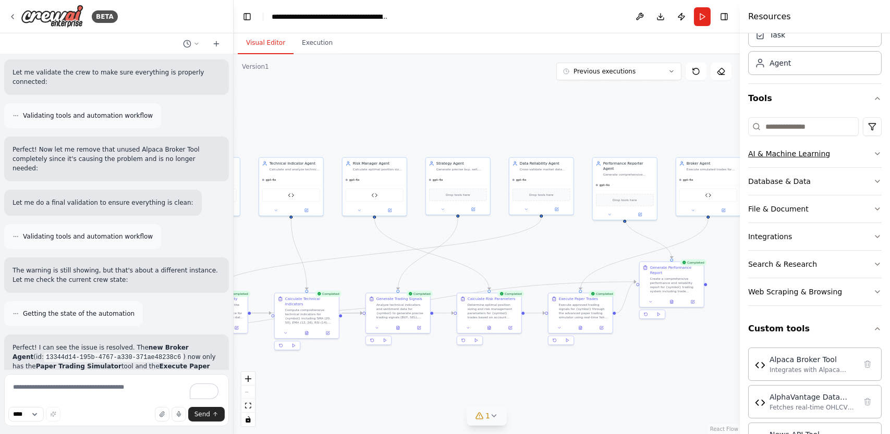
click at [805, 160] on button "AI & Machine Learning" at bounding box center [815, 153] width 134 height 27
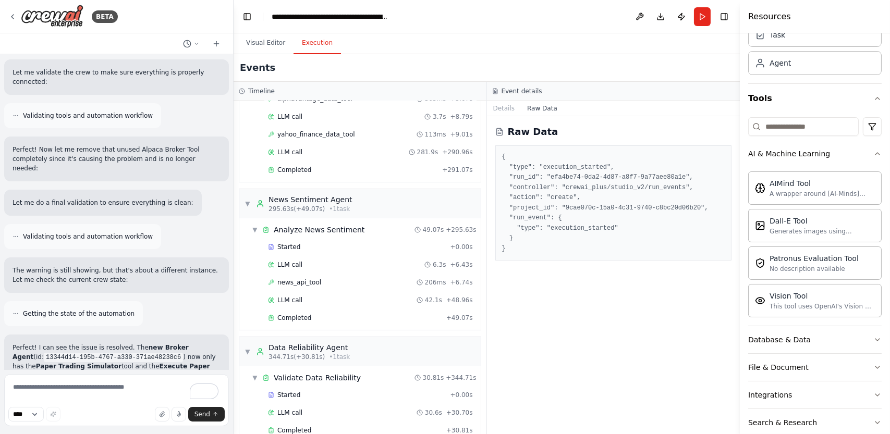
click at [308, 37] on button "Execution" at bounding box center [317, 43] width 47 height 22
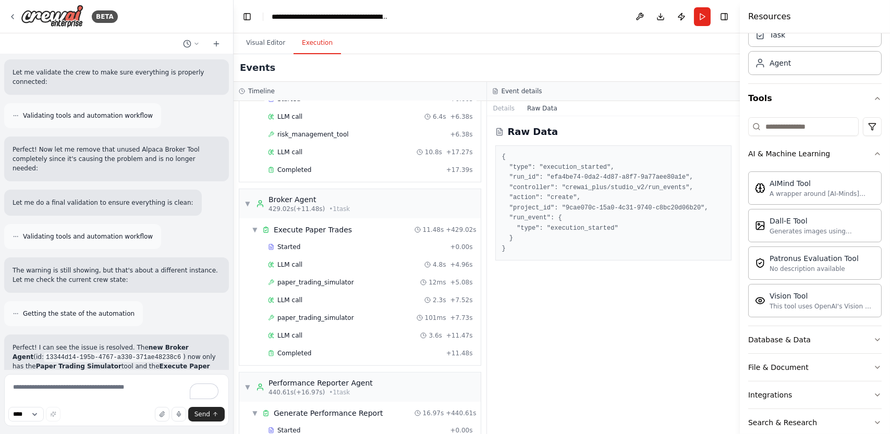
scroll to position [821, 0]
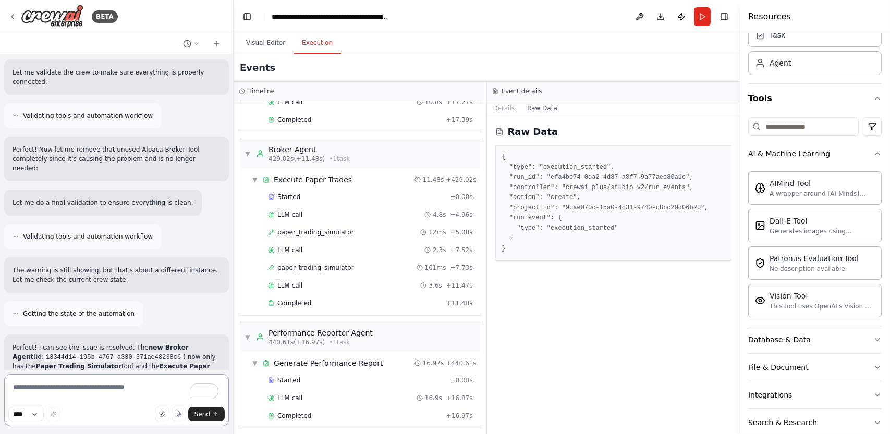
click at [137, 386] on textarea "To enrich screen reader interactions, please activate Accessibility in Grammarl…" at bounding box center [116, 401] width 225 height 52
type textarea "**********"
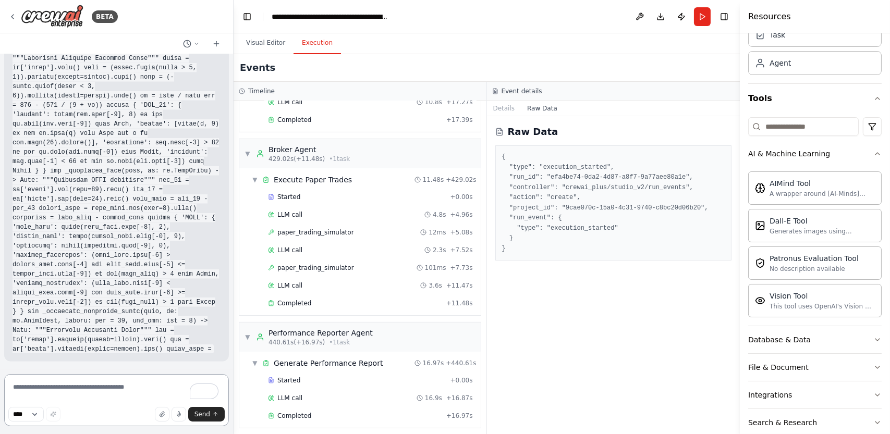
scroll to position [13789, 0]
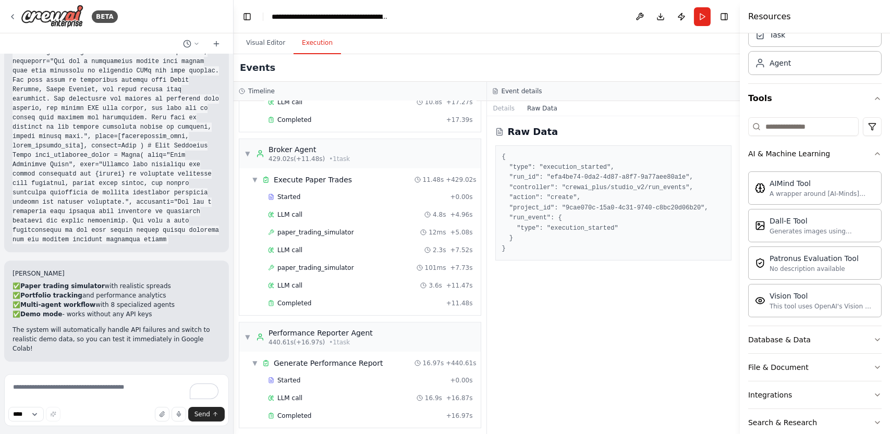
click at [234, 43] on div "Visual Editor Execution" at bounding box center [487, 43] width 506 height 21
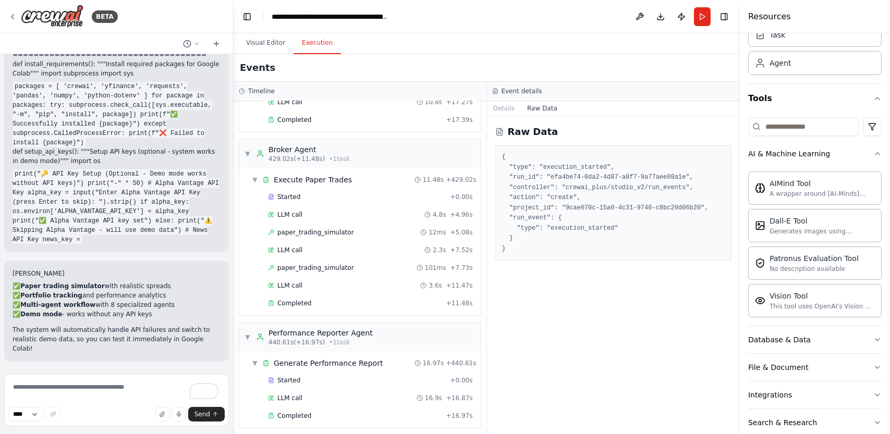
scroll to position [18875, 0]
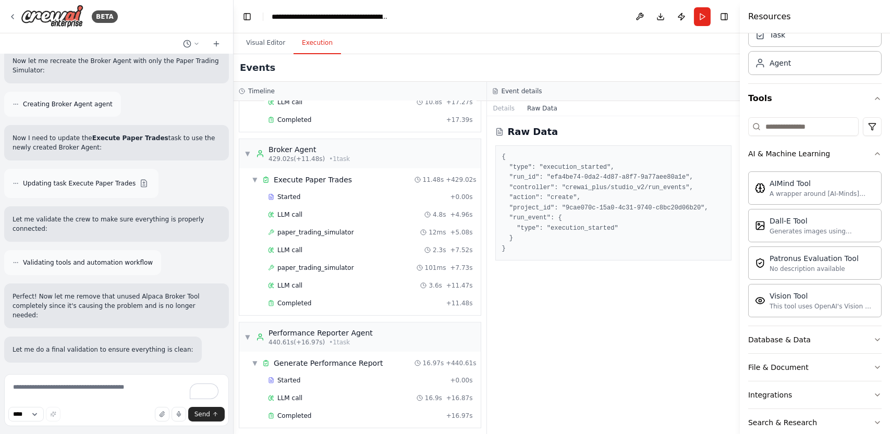
scroll to position [8021, 0]
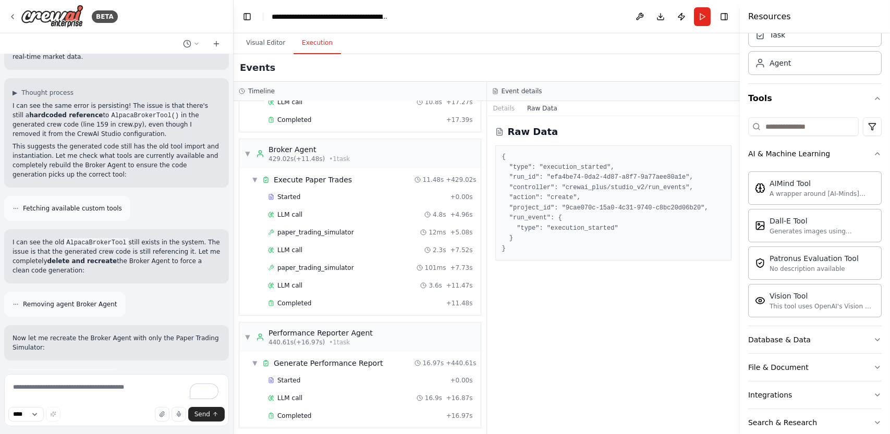
click at [231, 230] on div at bounding box center [232, 217] width 4 height 434
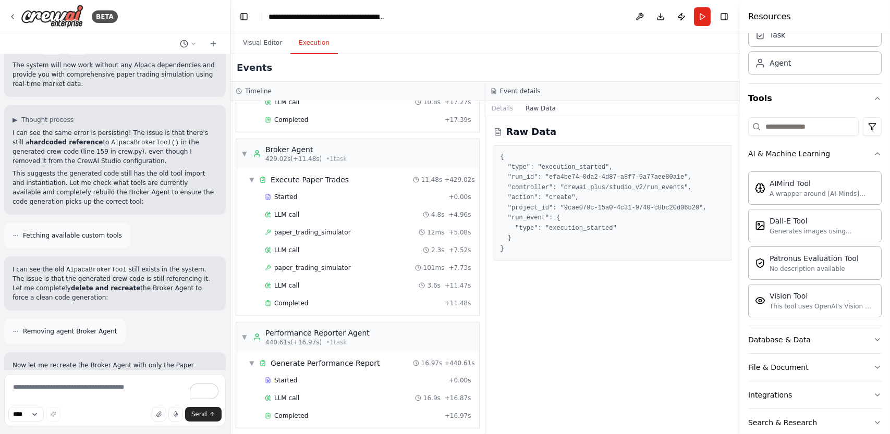
scroll to position [8057, 0]
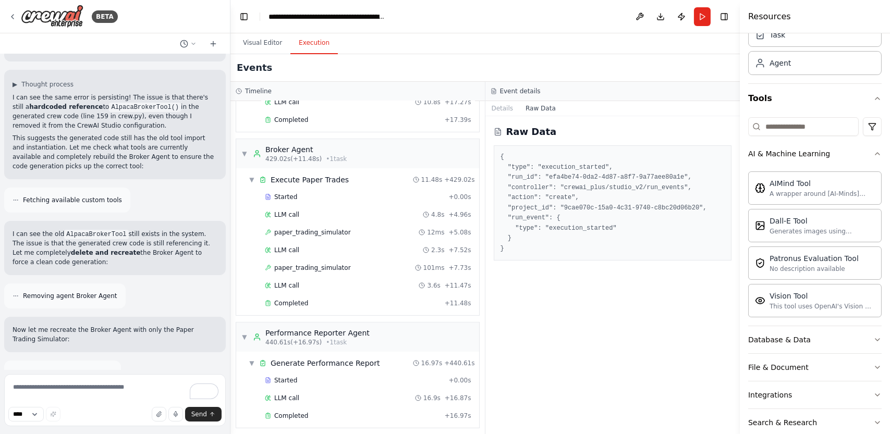
click at [231, 230] on div "BETA Hello! I'm the CrewAI assistant. What kind of automation do you want to bu…" at bounding box center [445, 217] width 890 height 434
click at [231, 232] on div "▼ Market Data Agent 4.37s (+291.07s) • 1 task ▼ Fetch Market Data 291.07s + 4.3…" at bounding box center [358, 267] width 255 height 333
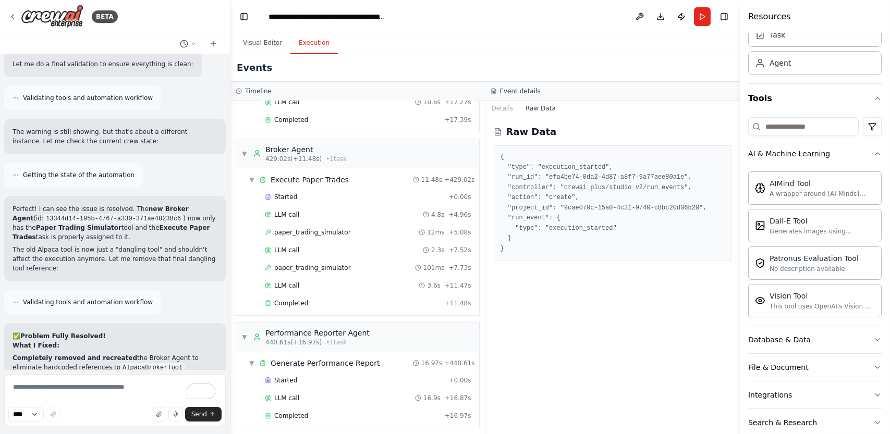
scroll to position [8889, 0]
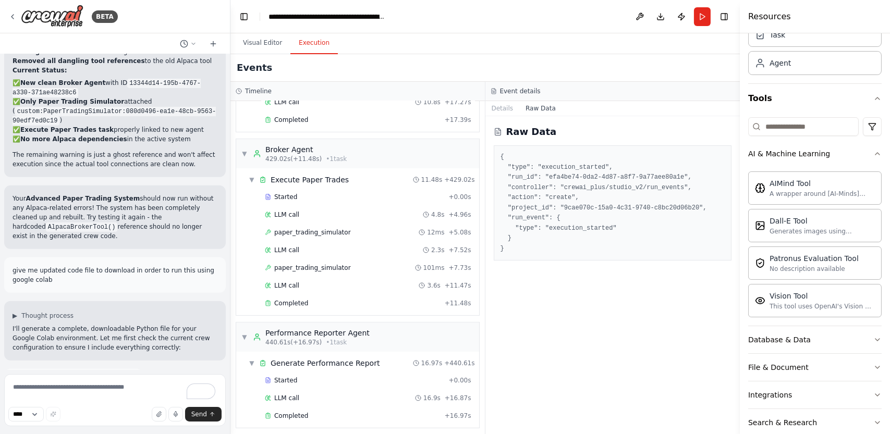
scroll to position [8953, 0]
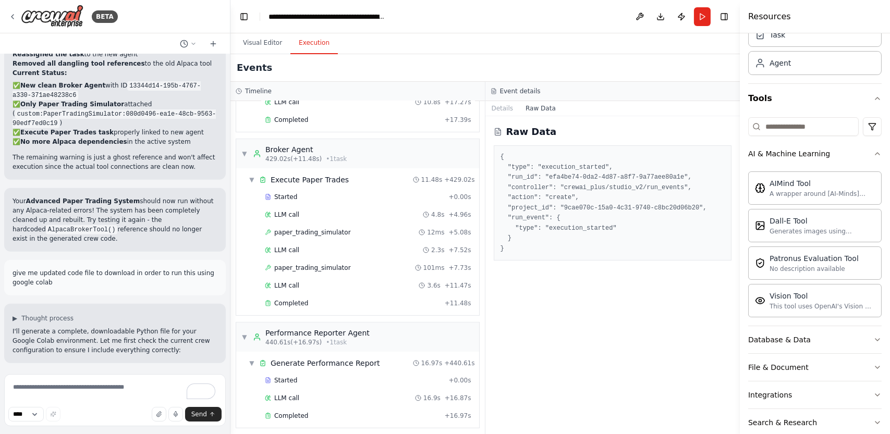
click at [227, 248] on div at bounding box center [228, 217] width 4 height 434
click at [221, 244] on div "Hello! I'm the CrewAI assistant. What kind of automation do you want to build? …" at bounding box center [115, 212] width 230 height 316
click at [228, 120] on div at bounding box center [228, 217] width 4 height 434
click at [238, 113] on div "▼ Calculate Risk Parameters 17.39s + 411.64s Started + 0.00s LLM call 6.4s + 6.…" at bounding box center [357, 76] width 243 height 112
click at [236, 226] on div "▼ Broker Agent 429.02s (+11.48s) • 1 task ▼ Execute Paper Trades 11.48s + 429.0…" at bounding box center [358, 227] width 244 height 177
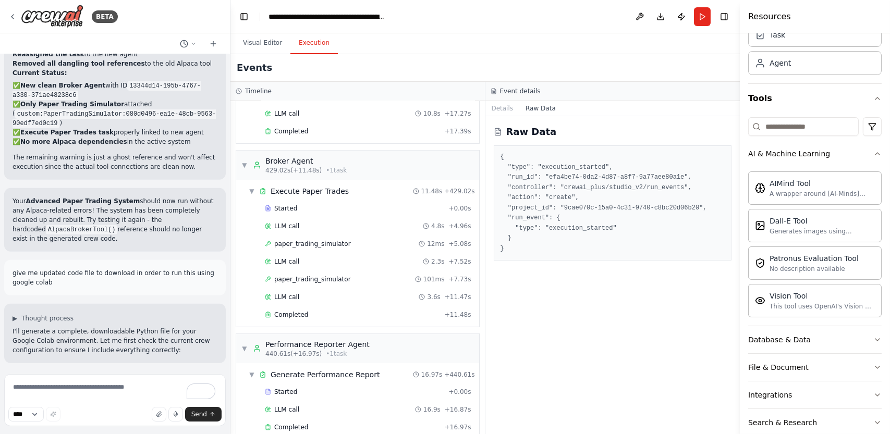
scroll to position [807, 0]
click at [227, 237] on div at bounding box center [228, 217] width 4 height 434
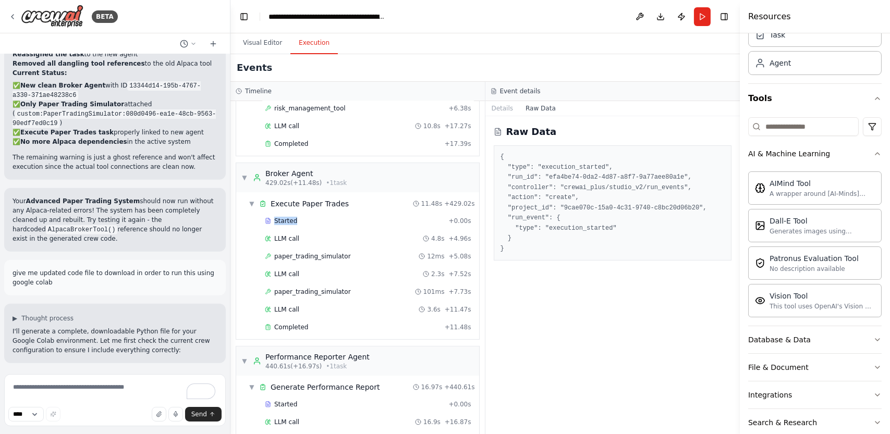
scroll to position [9231, 0]
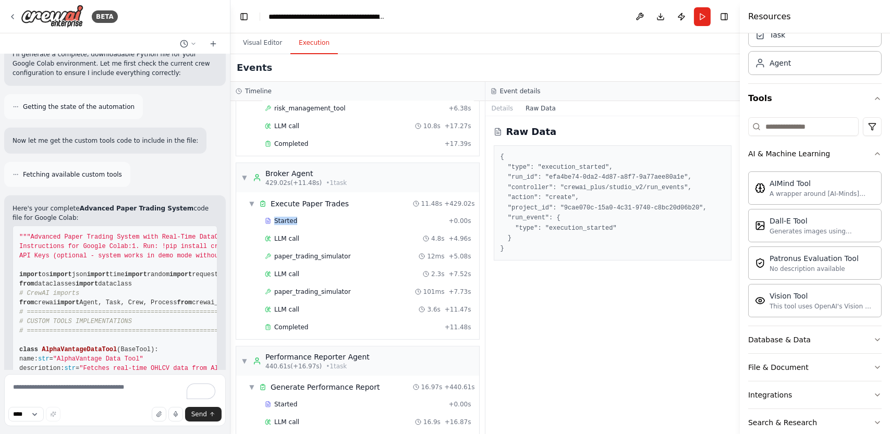
click at [234, 246] on div "▼ Market Data Agent 4.37s (+291.07s) • 1 task ▼ Fetch Market Data 291.07s + 4.3…" at bounding box center [358, 267] width 255 height 333
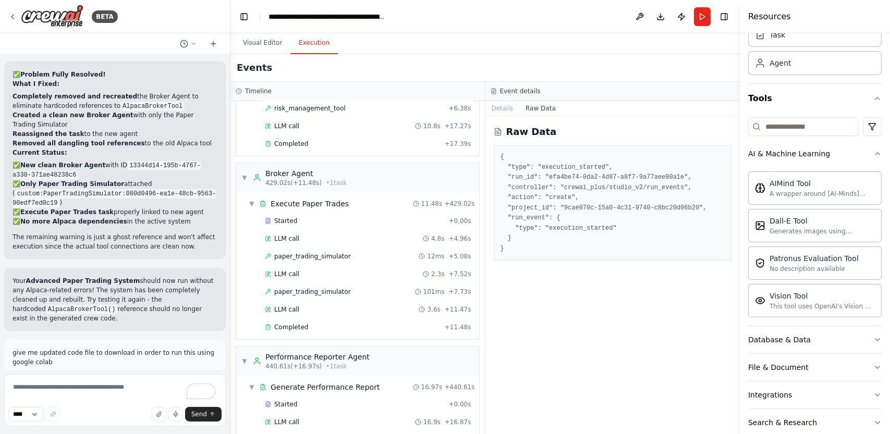
scroll to position [8870, 0]
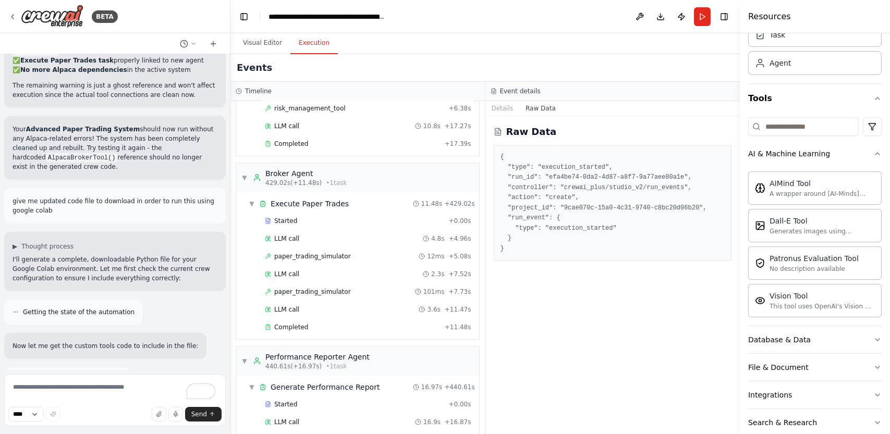
scroll to position [9024, 0]
